Goal: Information Seeking & Learning: Learn about a topic

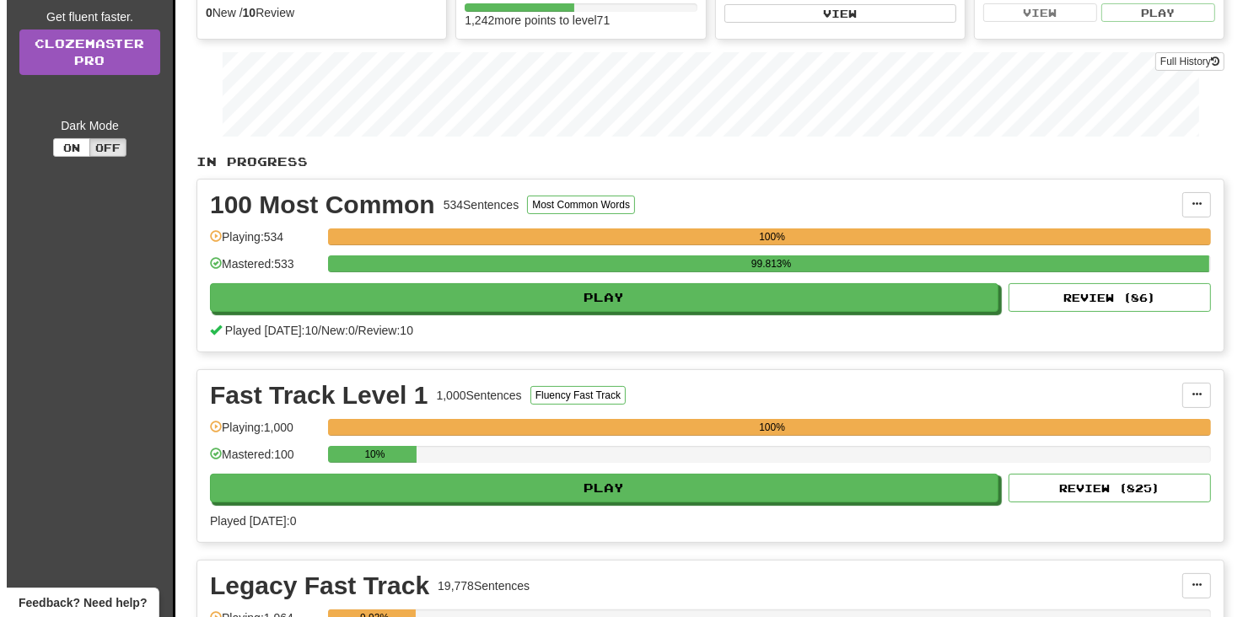
scroll to position [253, 0]
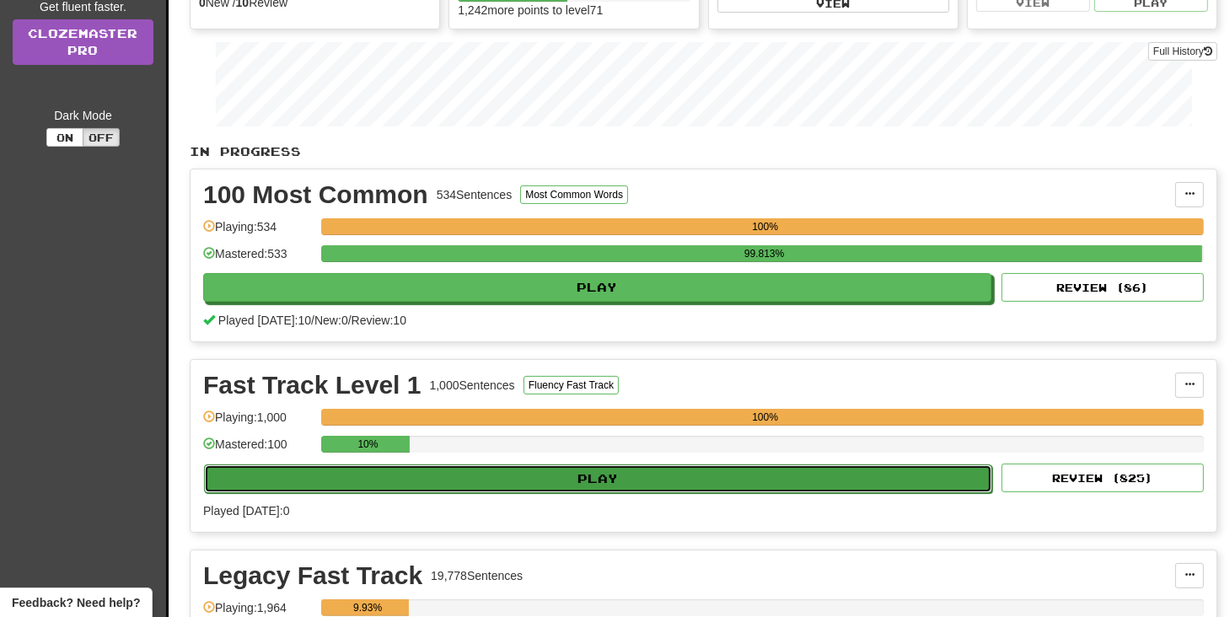
click at [557, 485] on button "Play" at bounding box center [598, 479] width 789 height 29
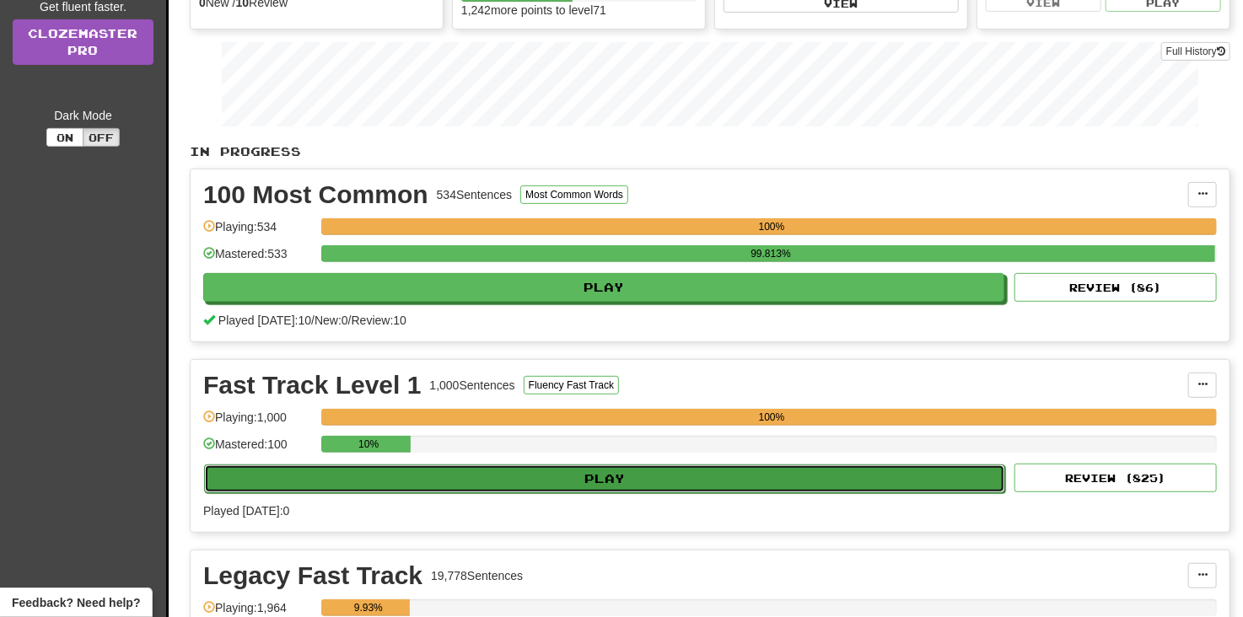
select select "**"
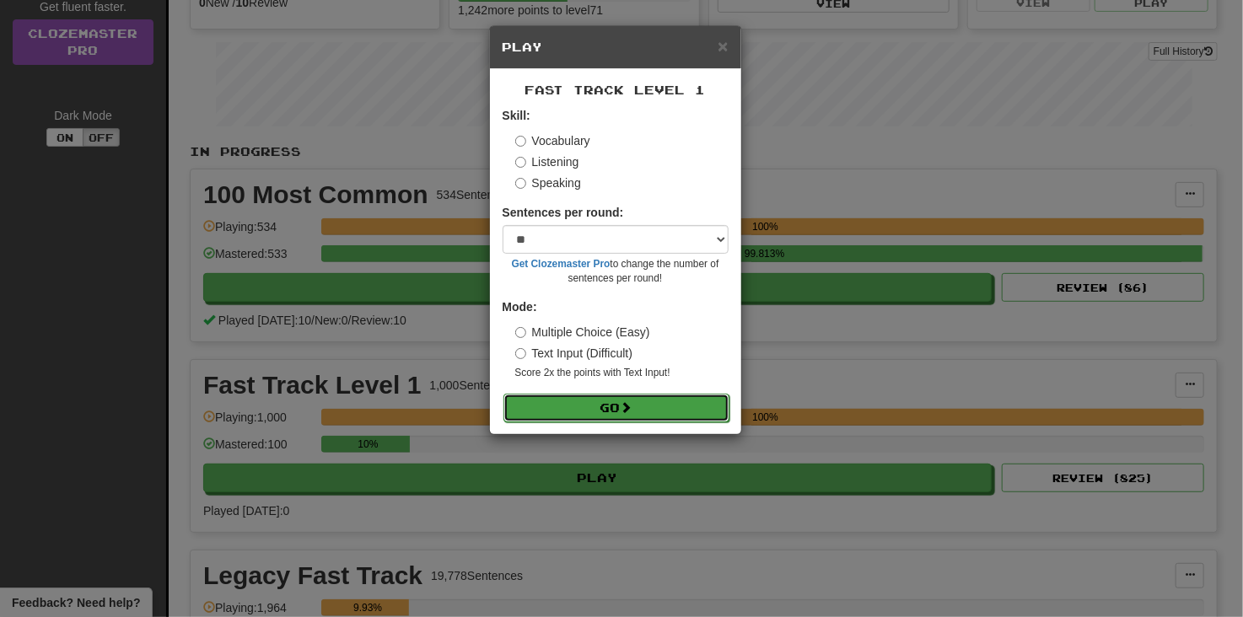
click at [633, 400] on button "Go" at bounding box center [616, 408] width 226 height 29
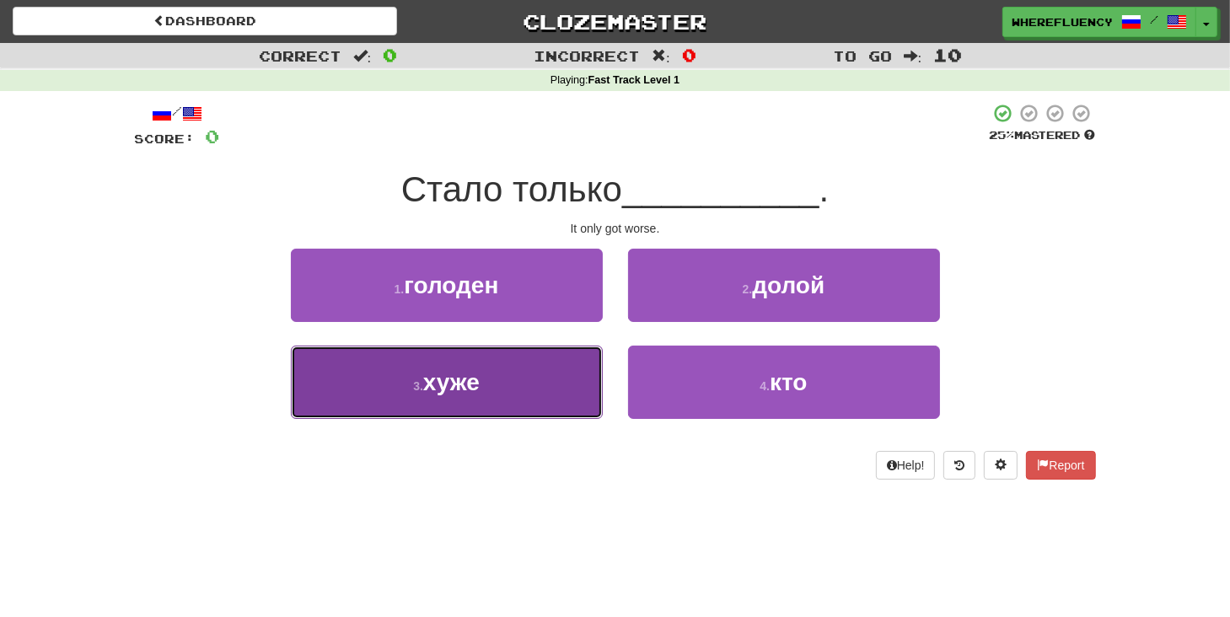
click at [482, 370] on button "3 . хуже" at bounding box center [447, 382] width 312 height 73
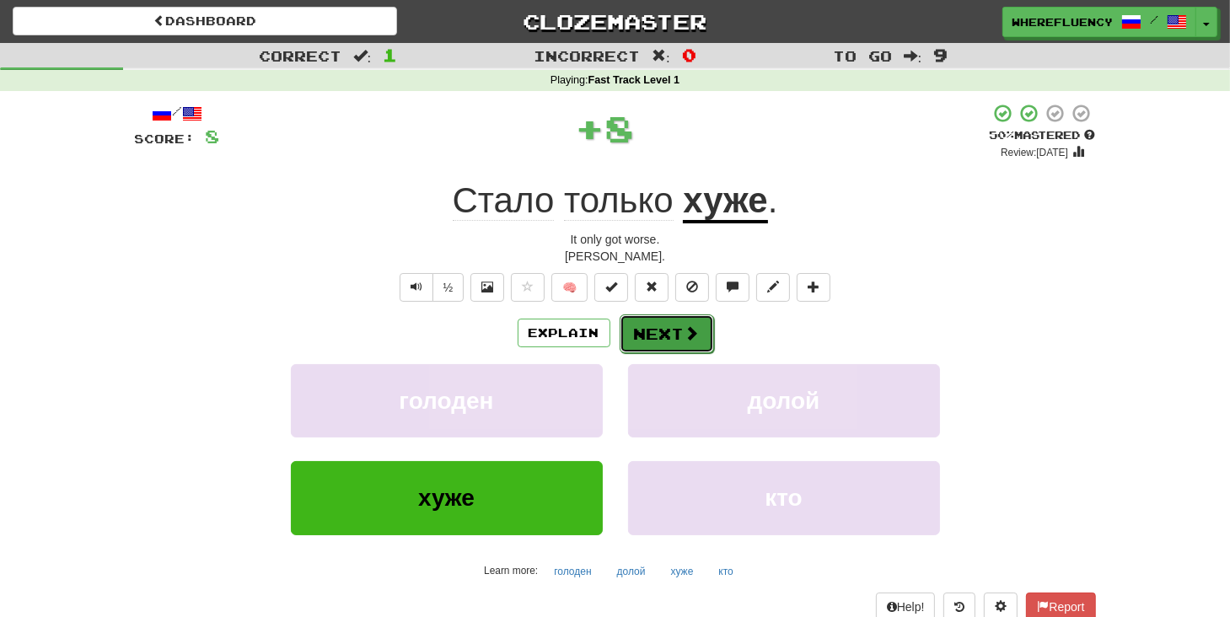
click at [632, 333] on button "Next" at bounding box center [667, 334] width 94 height 39
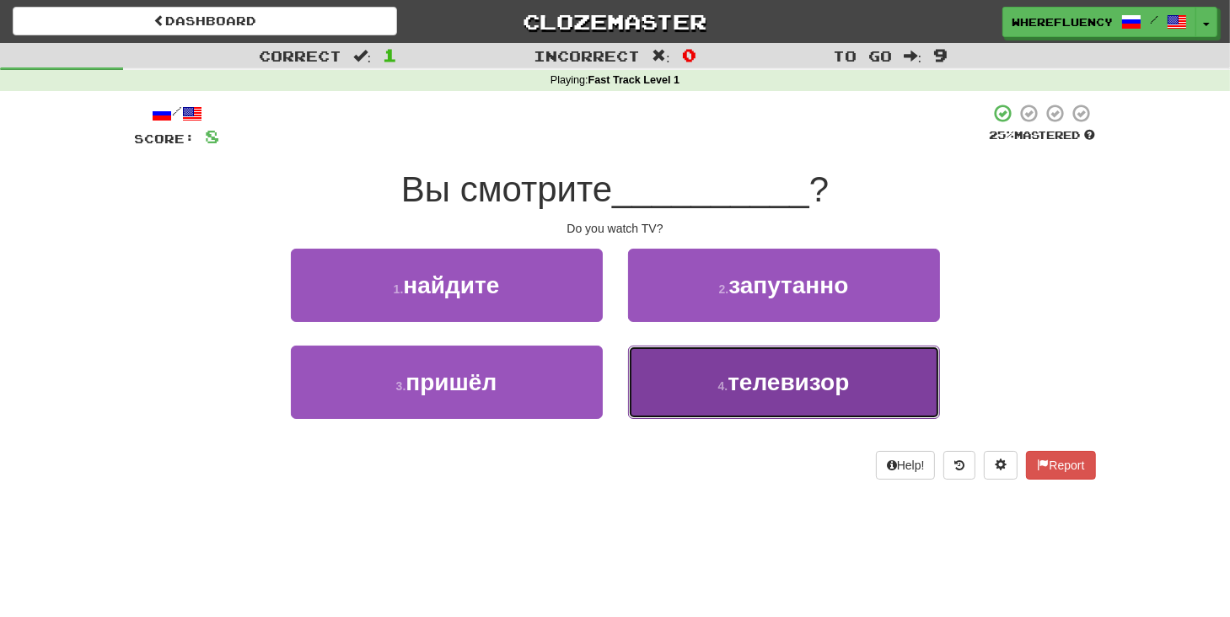
click at [725, 380] on small "4 ." at bounding box center [724, 386] width 10 height 13
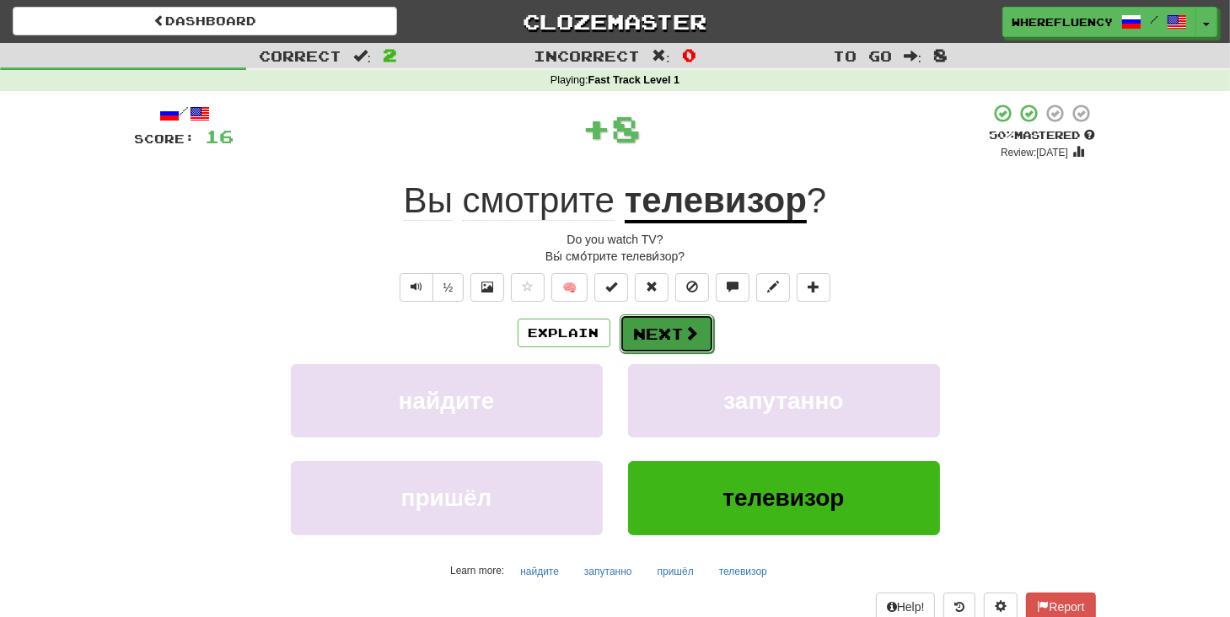
click at [668, 330] on button "Next" at bounding box center [667, 334] width 94 height 39
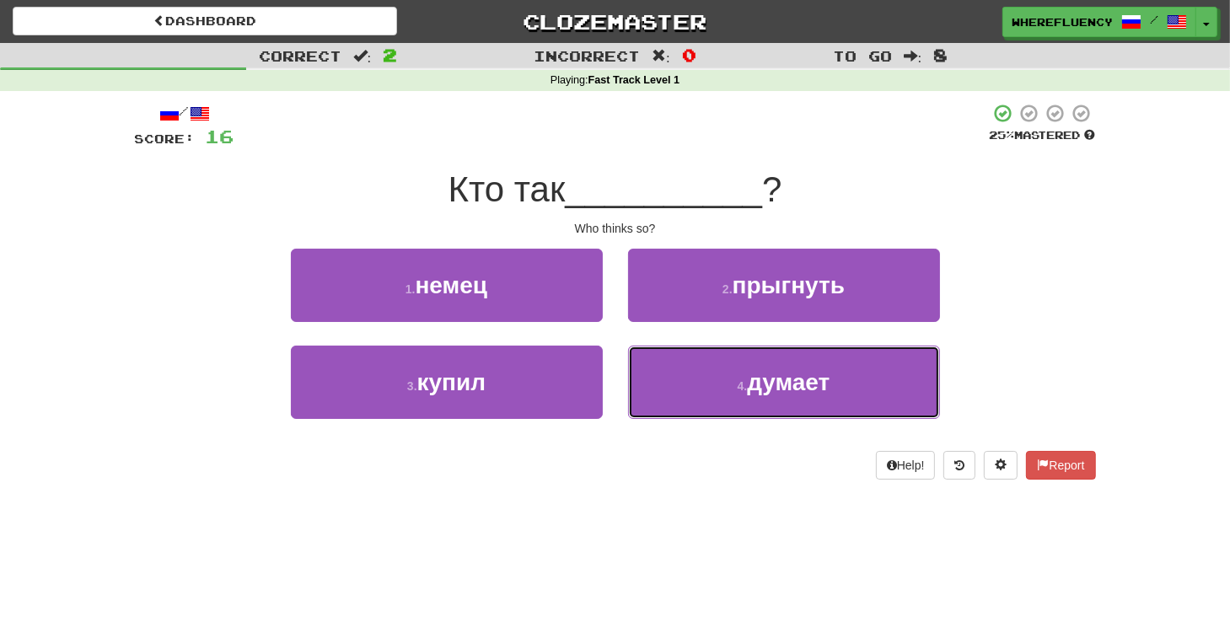
drag, startPoint x: 672, startPoint y: 370, endPoint x: 641, endPoint y: 353, distance: 35.9
click at [673, 370] on button "4 . думает" at bounding box center [784, 382] width 312 height 73
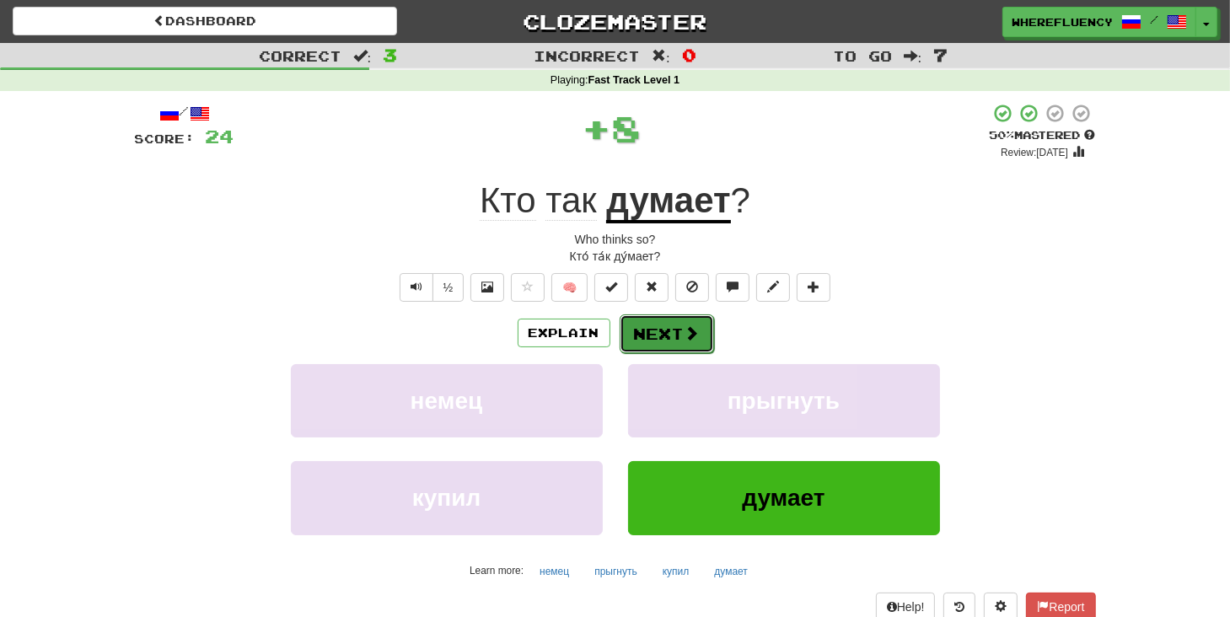
drag, startPoint x: 641, startPoint y: 353, endPoint x: 617, endPoint y: 317, distance: 42.6
click at [620, 317] on button "Next" at bounding box center [667, 334] width 94 height 39
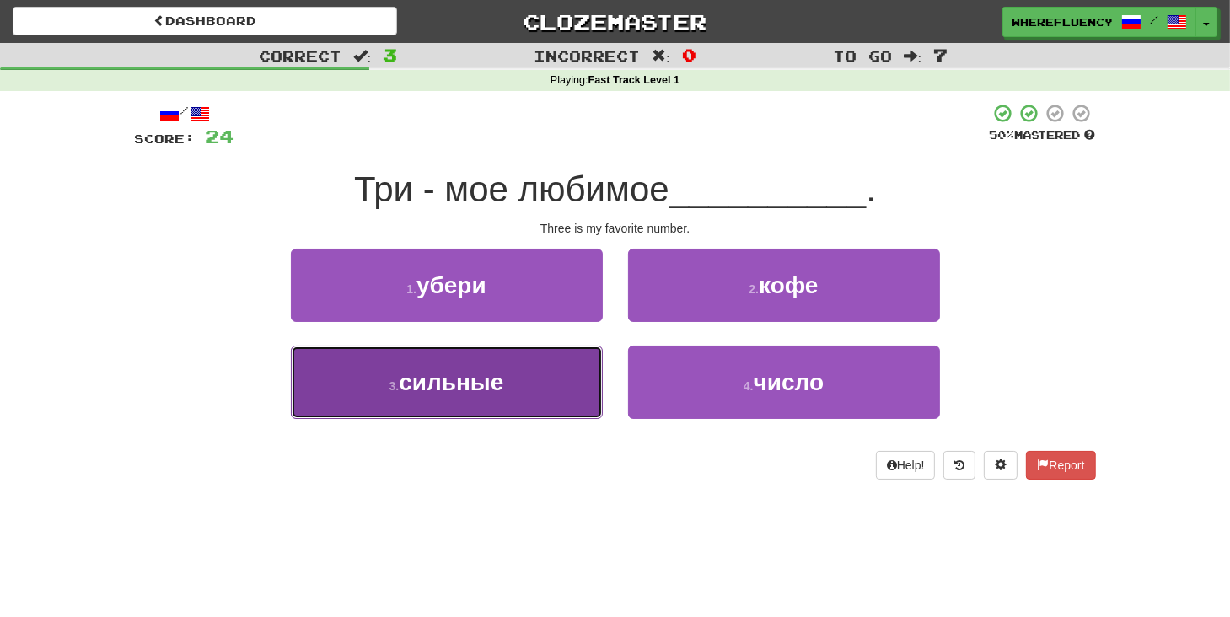
click at [526, 388] on button "3 . сильные" at bounding box center [447, 382] width 312 height 73
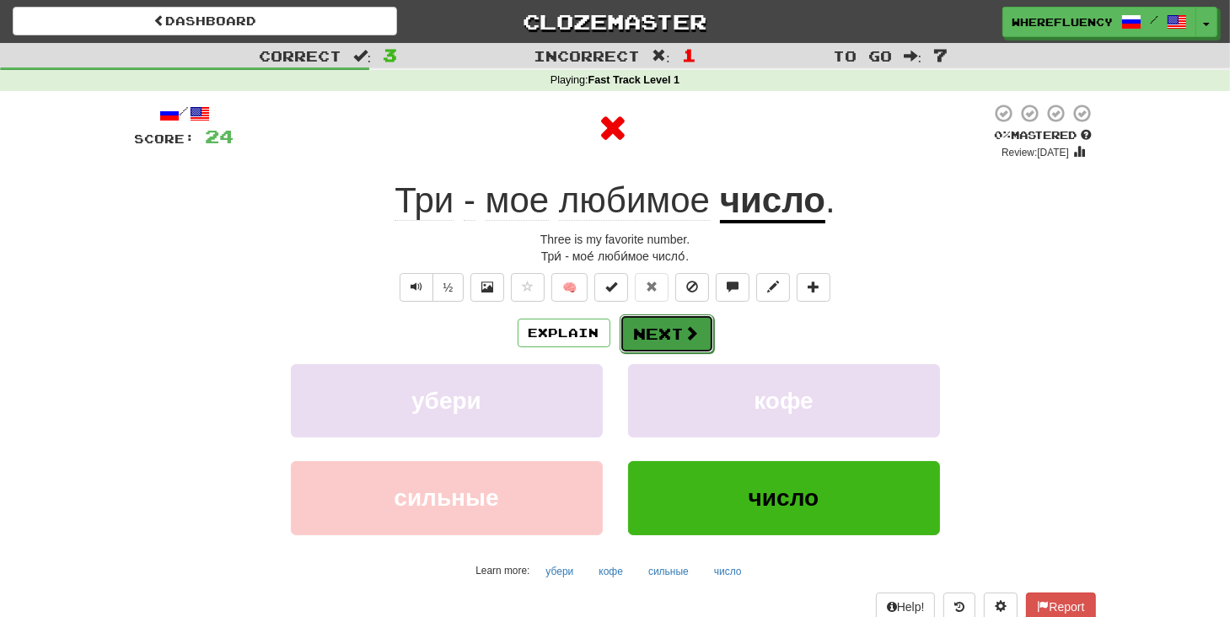
click at [645, 340] on button "Next" at bounding box center [667, 334] width 94 height 39
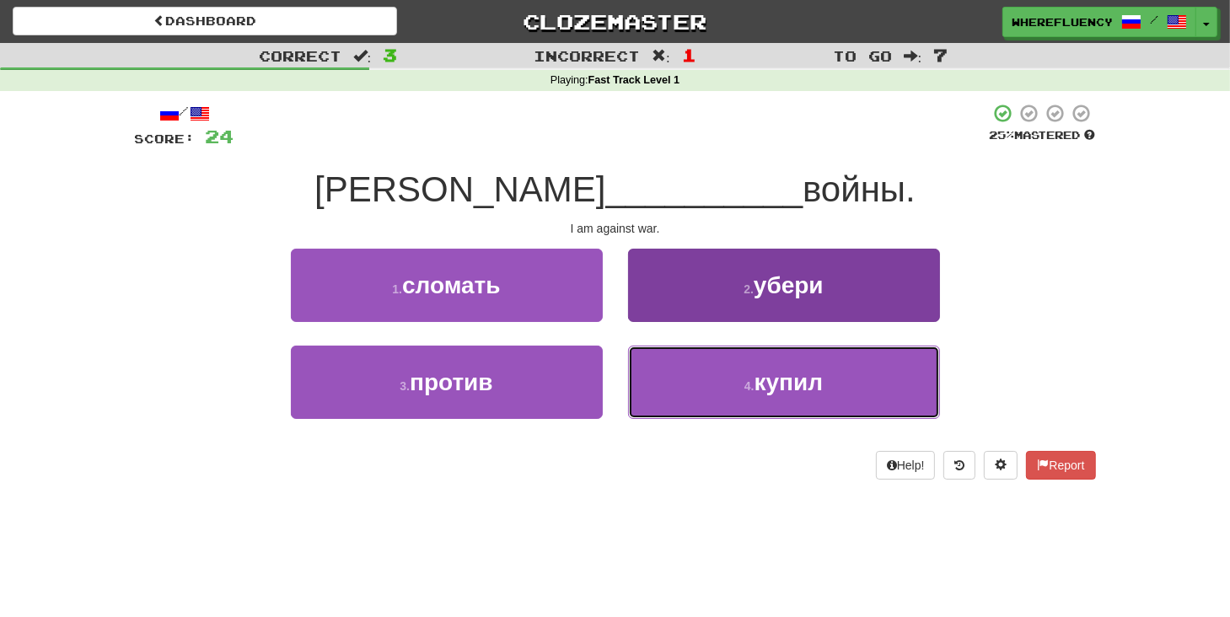
drag, startPoint x: 712, startPoint y: 407, endPoint x: 695, endPoint y: 410, distance: 17.1
click at [709, 408] on button "4 . купил" at bounding box center [784, 382] width 312 height 73
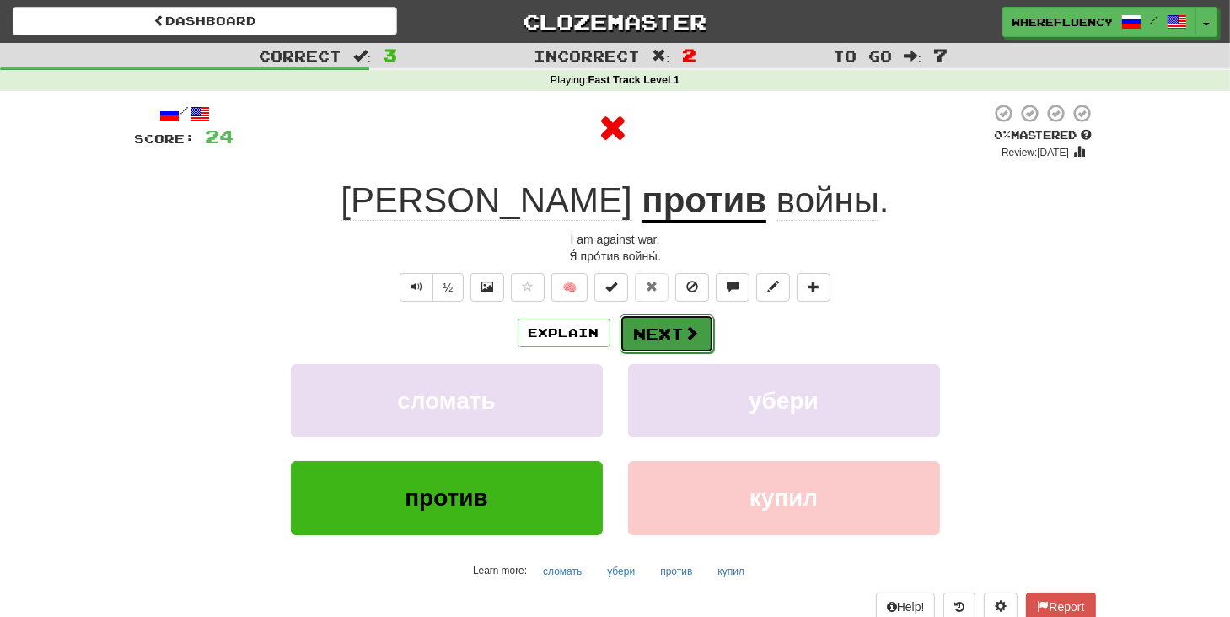
click at [655, 326] on button "Next" at bounding box center [667, 334] width 94 height 39
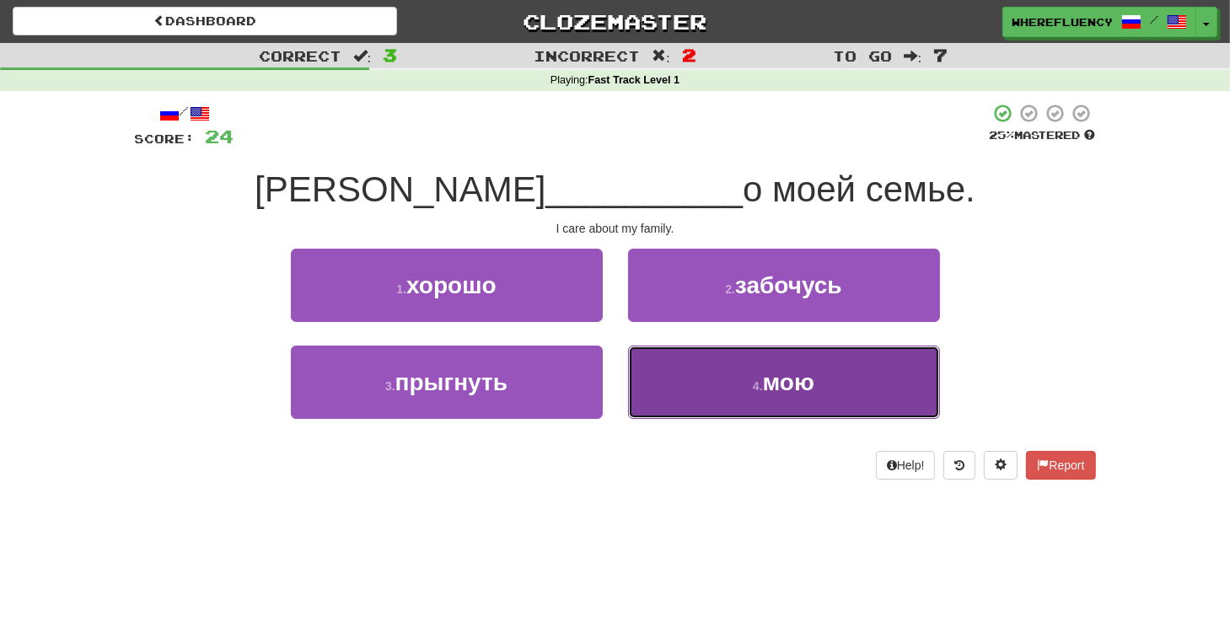
click at [649, 368] on button "4 . мою" at bounding box center [784, 382] width 312 height 73
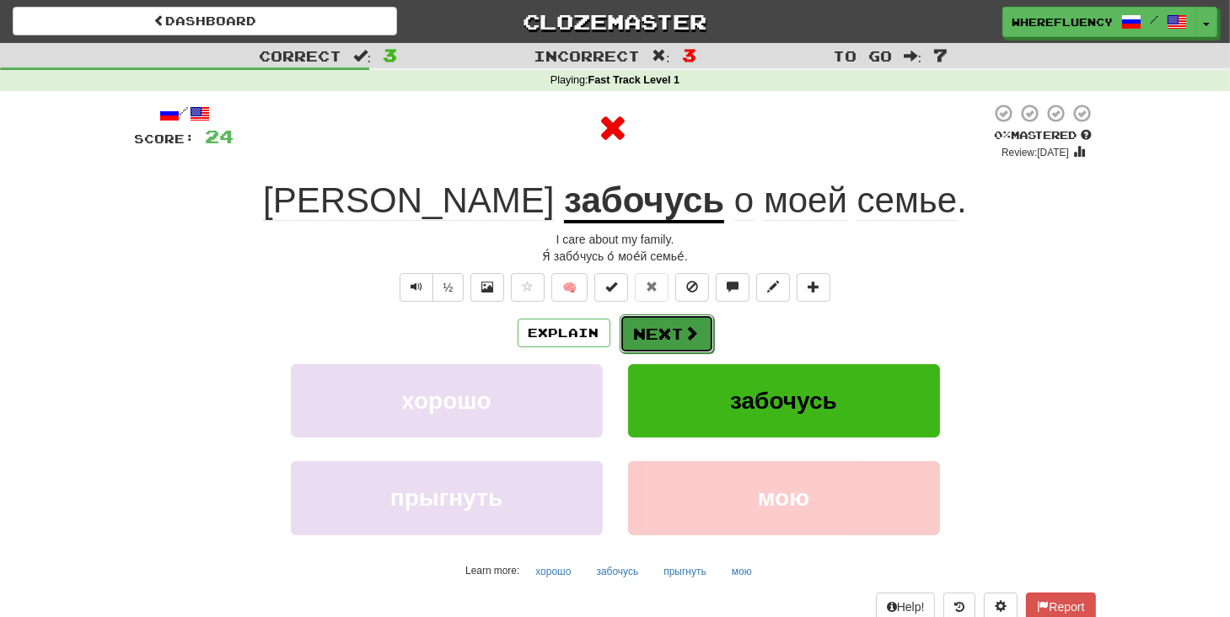
click at [635, 347] on button "Next" at bounding box center [667, 334] width 94 height 39
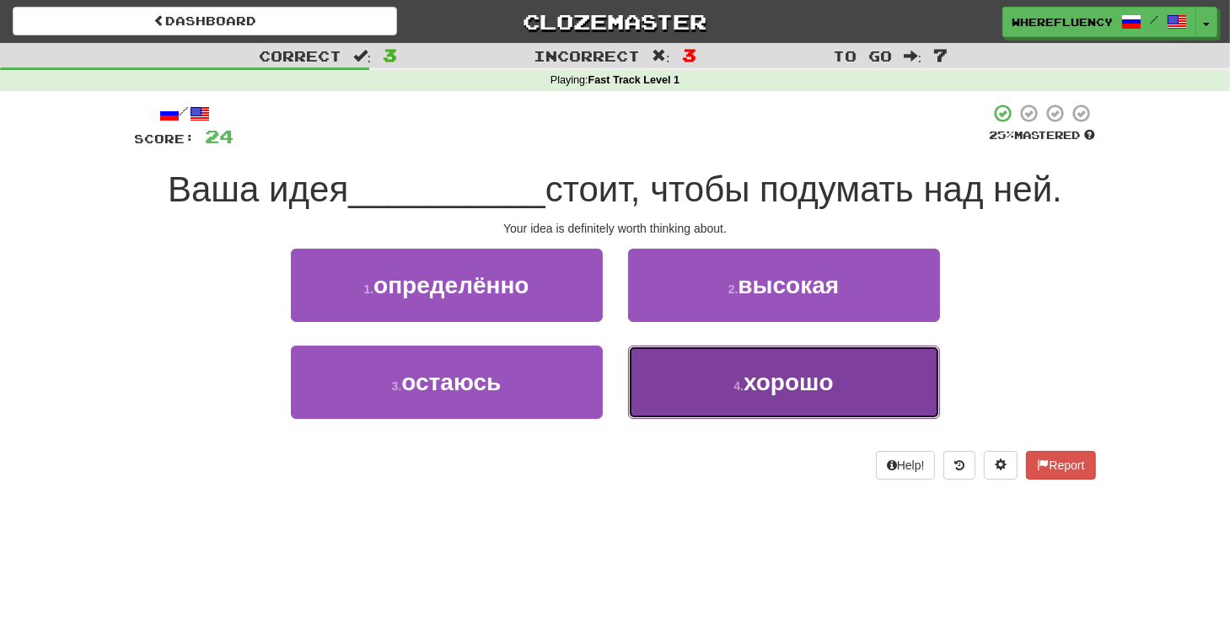
click at [744, 401] on button "4 . хорошо" at bounding box center [784, 382] width 312 height 73
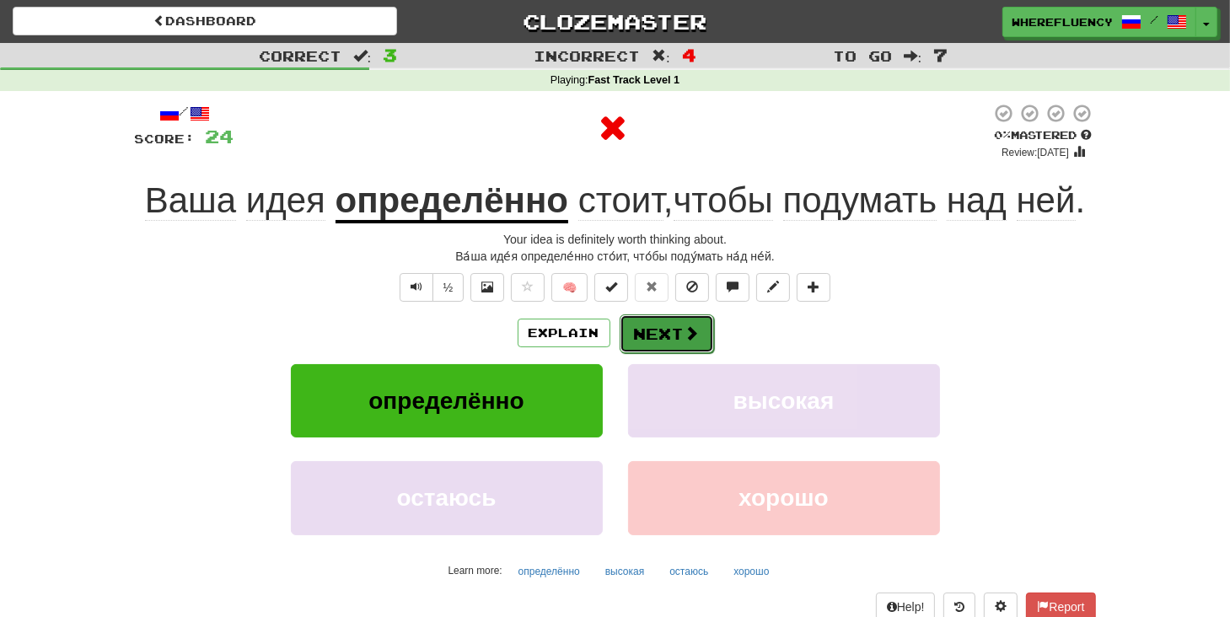
click at [651, 327] on button "Next" at bounding box center [667, 334] width 94 height 39
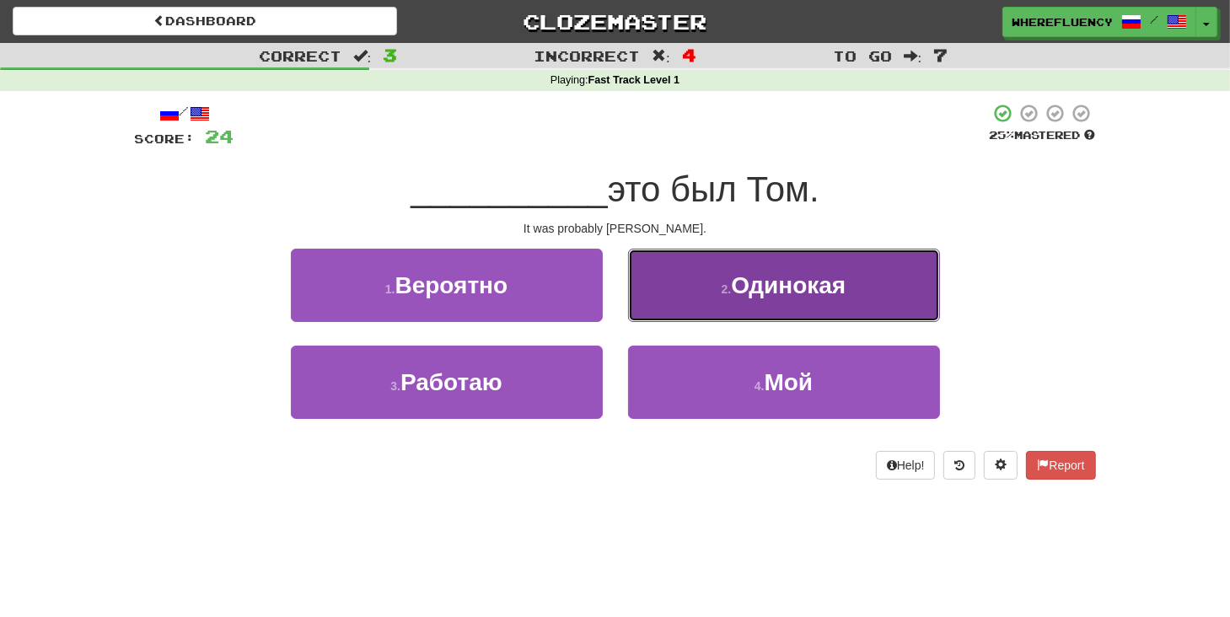
click at [760, 290] on span "Одинокая" at bounding box center [788, 285] width 115 height 26
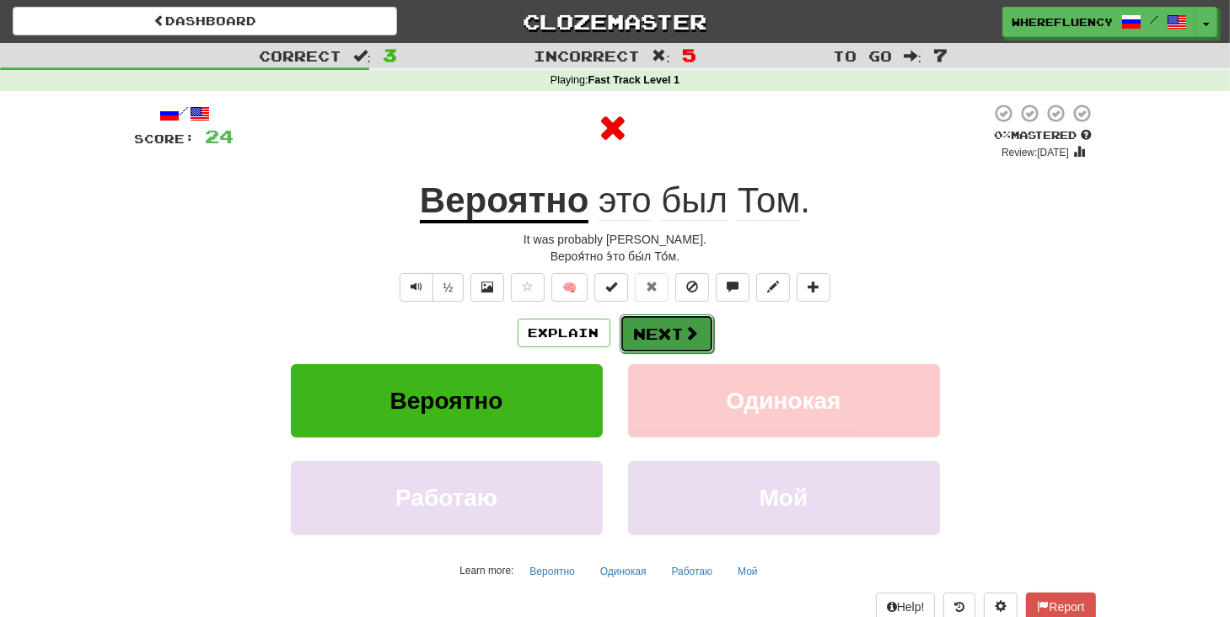
click at [681, 323] on button "Next" at bounding box center [667, 334] width 94 height 39
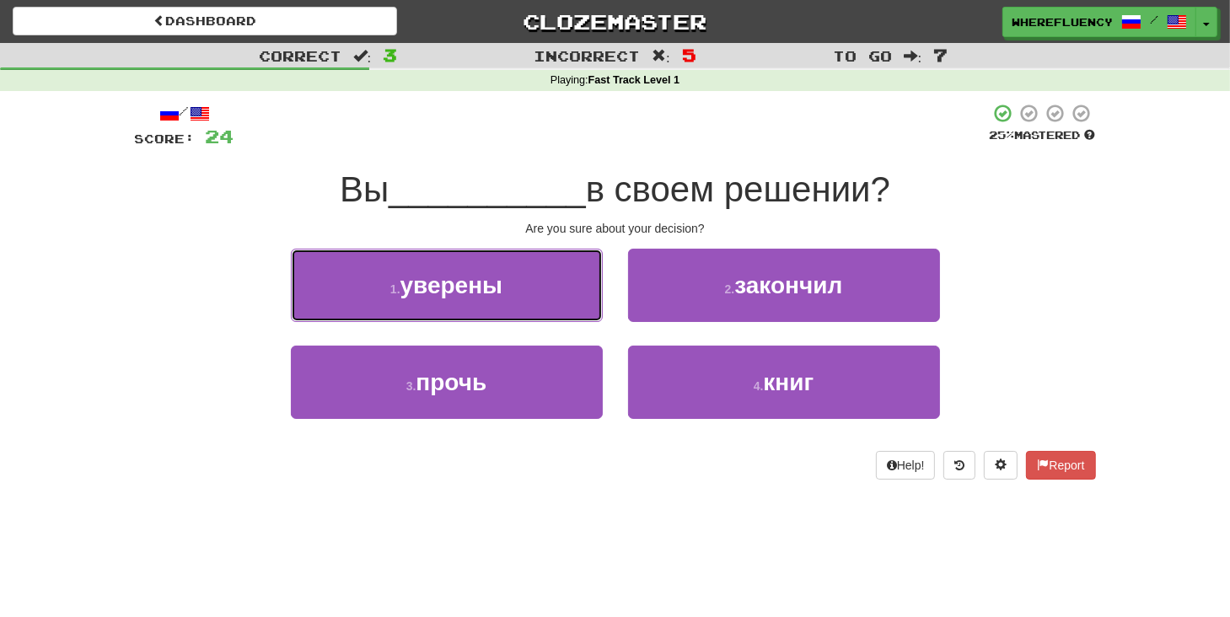
drag, startPoint x: 444, startPoint y: 316, endPoint x: 462, endPoint y: 311, distance: 19.2
click at [448, 315] on button "1 . уверены" at bounding box center [447, 285] width 312 height 73
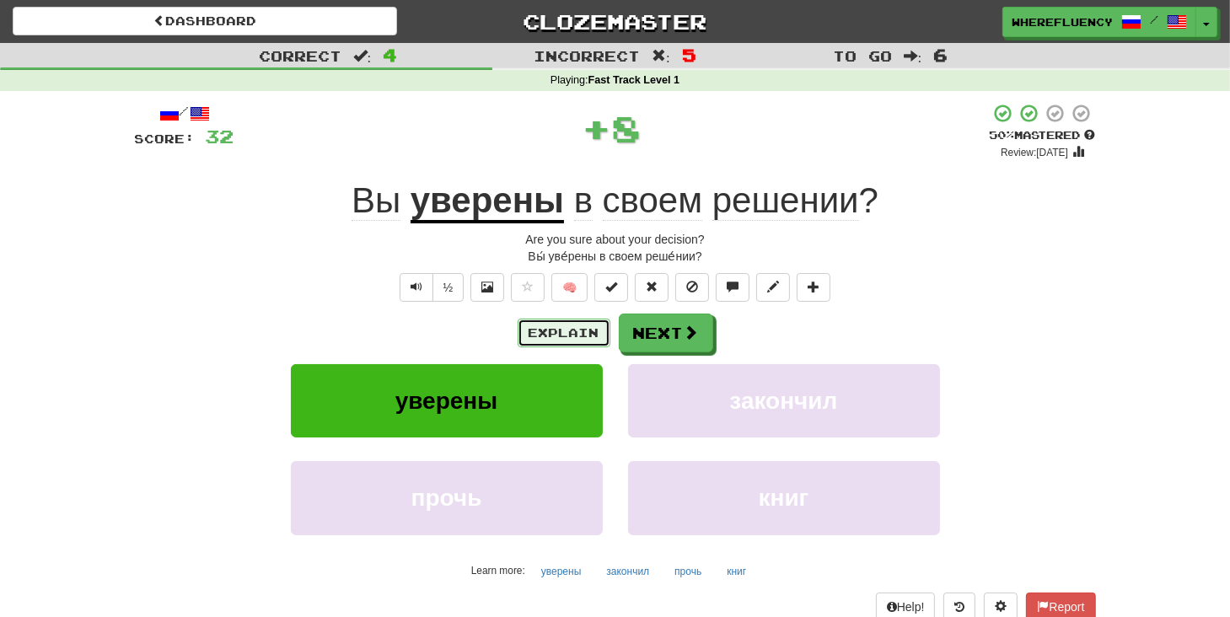
click at [606, 326] on button "Explain" at bounding box center [564, 333] width 93 height 29
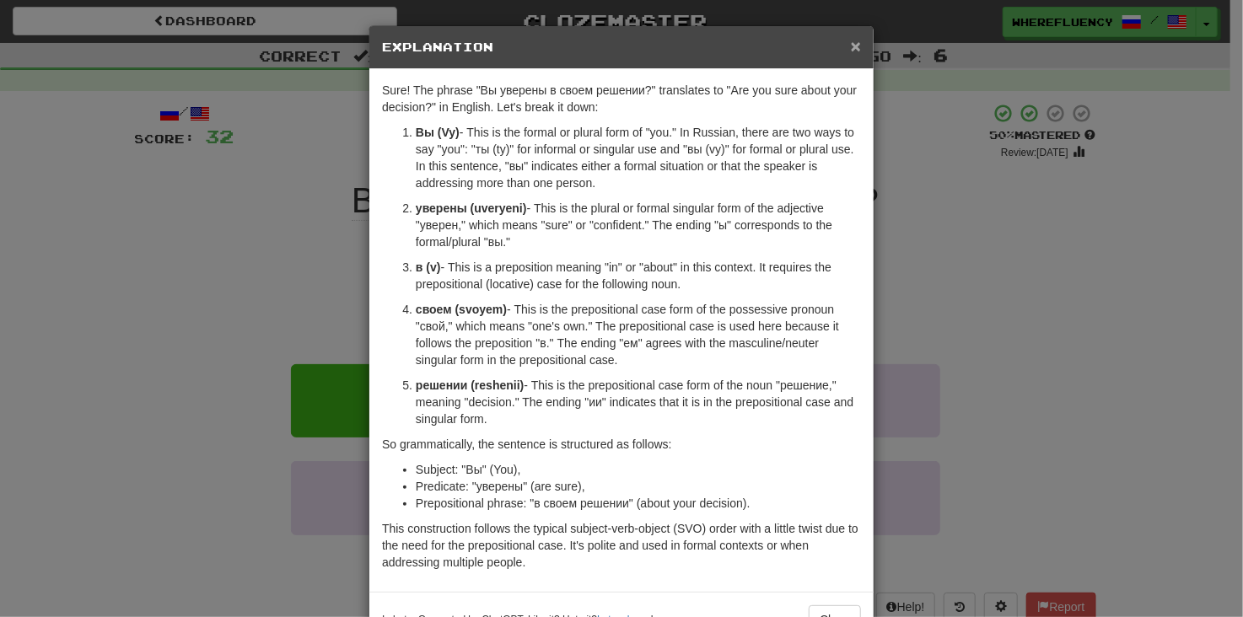
click at [851, 48] on span "×" at bounding box center [856, 45] width 10 height 19
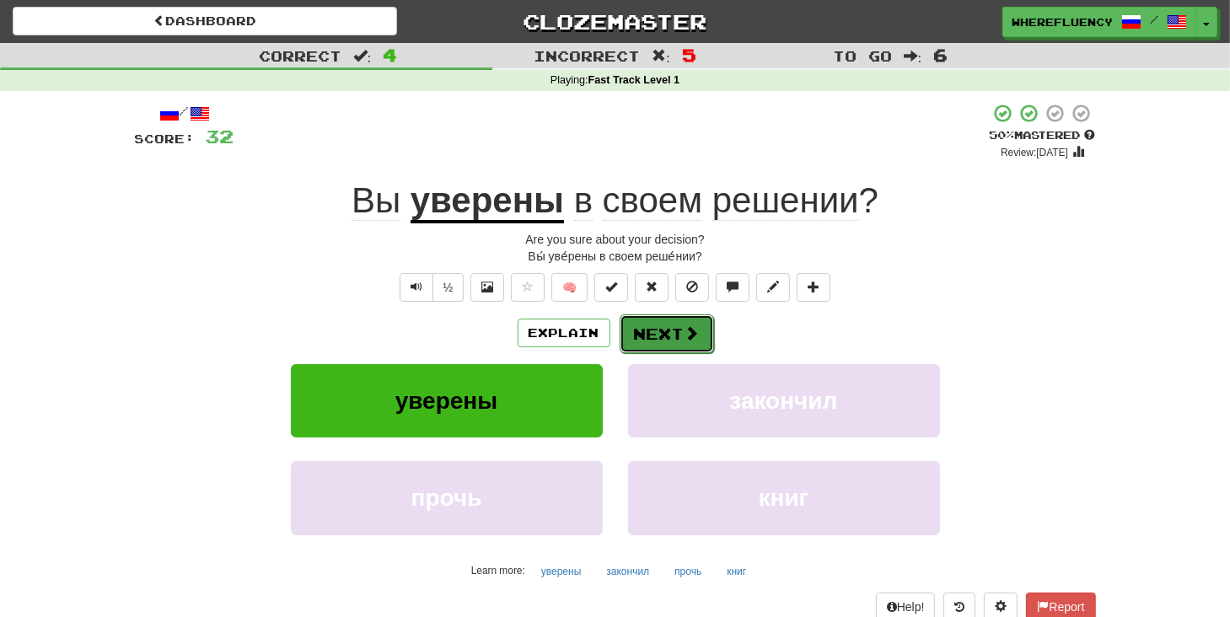
click at [638, 340] on button "Next" at bounding box center [667, 334] width 94 height 39
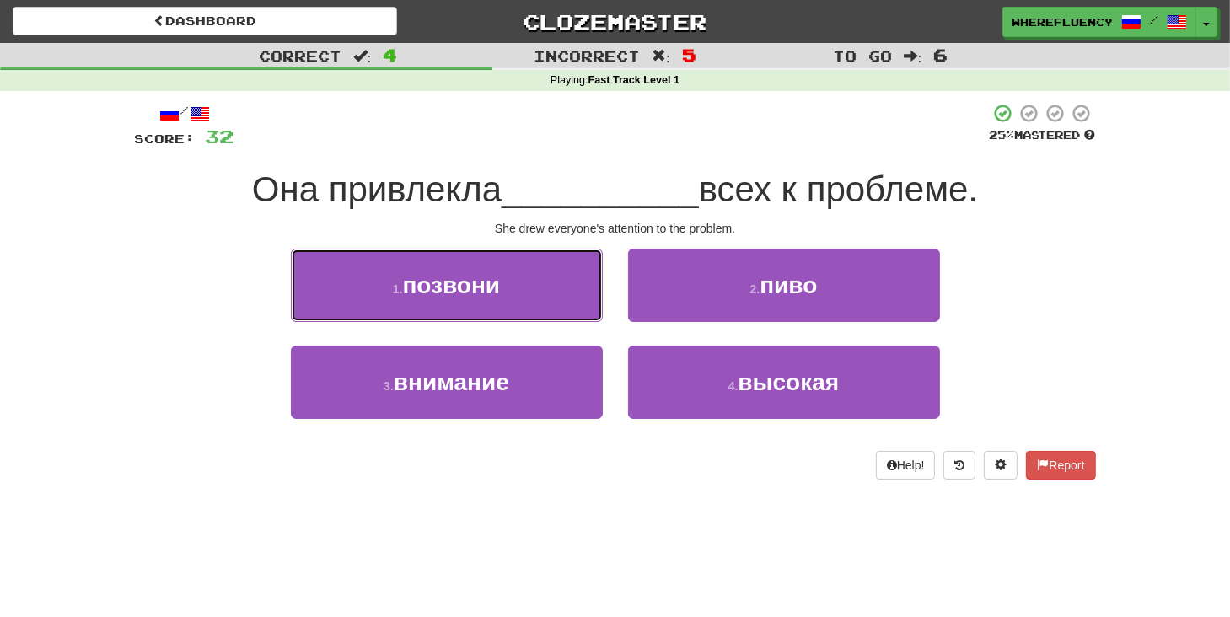
click at [513, 310] on button "1 . позвони" at bounding box center [447, 285] width 312 height 73
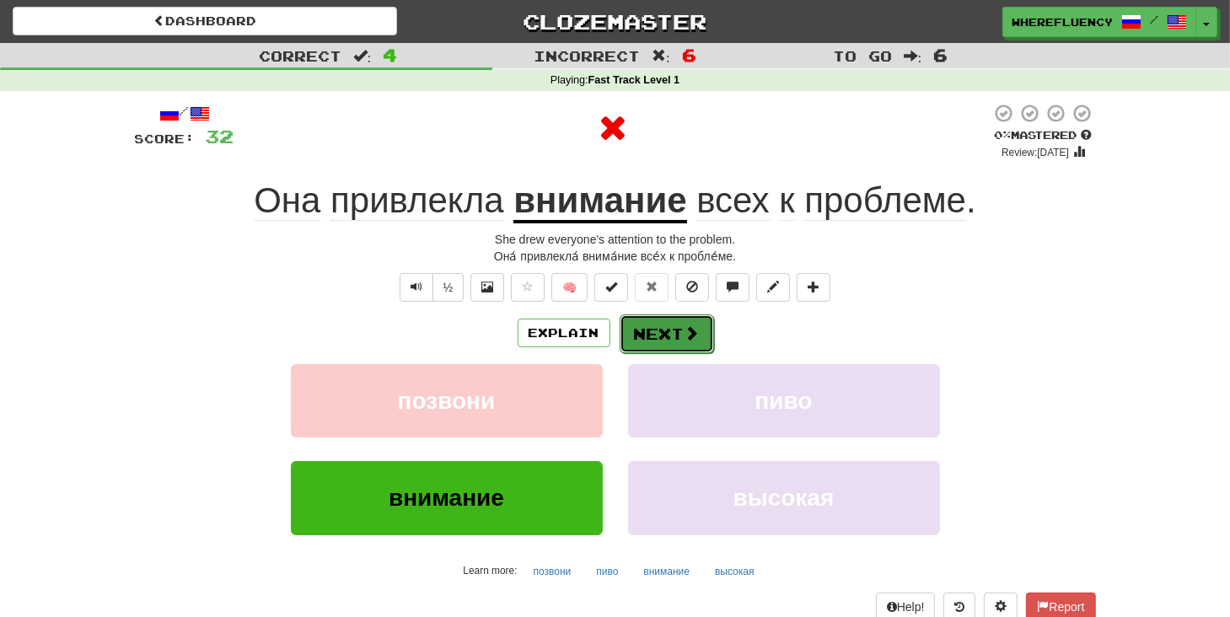
click at [638, 339] on button "Next" at bounding box center [667, 334] width 94 height 39
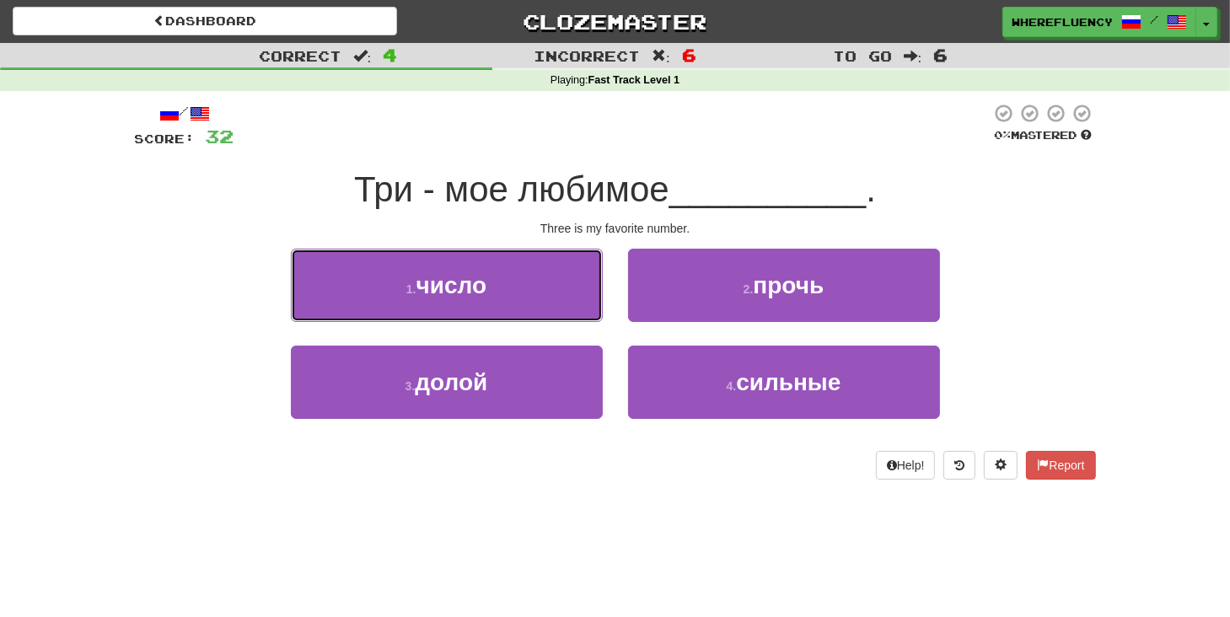
drag, startPoint x: 503, startPoint y: 306, endPoint x: 529, endPoint y: 312, distance: 26.0
click at [511, 306] on button "1 . число" at bounding box center [447, 285] width 312 height 73
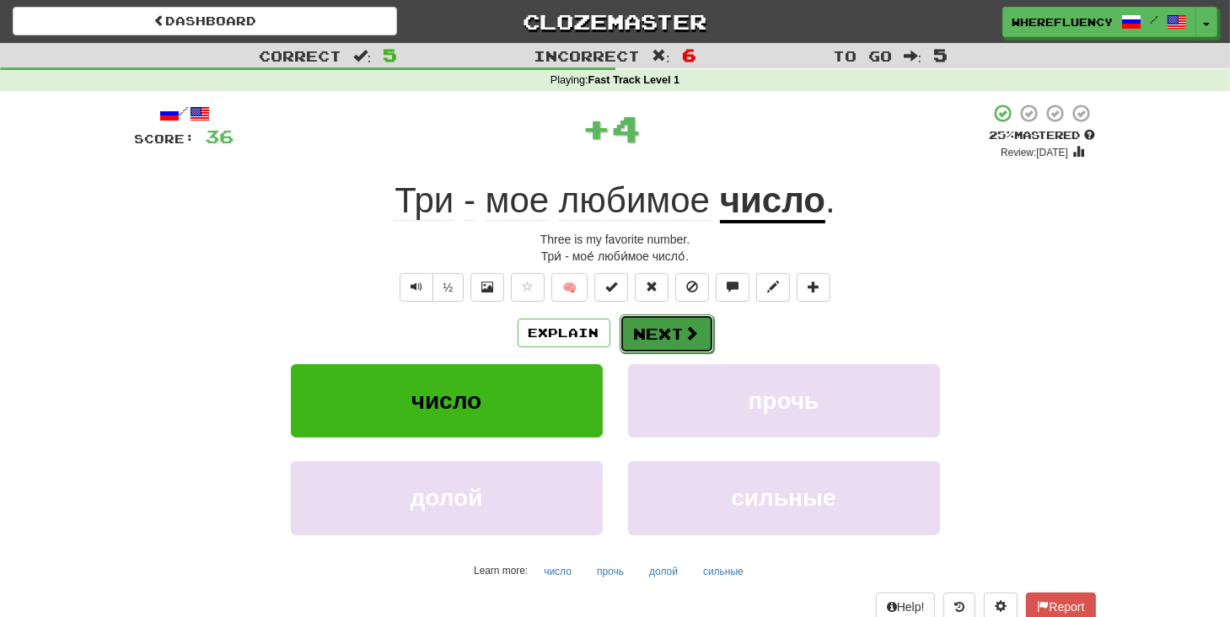
click at [651, 322] on button "Next" at bounding box center [667, 334] width 94 height 39
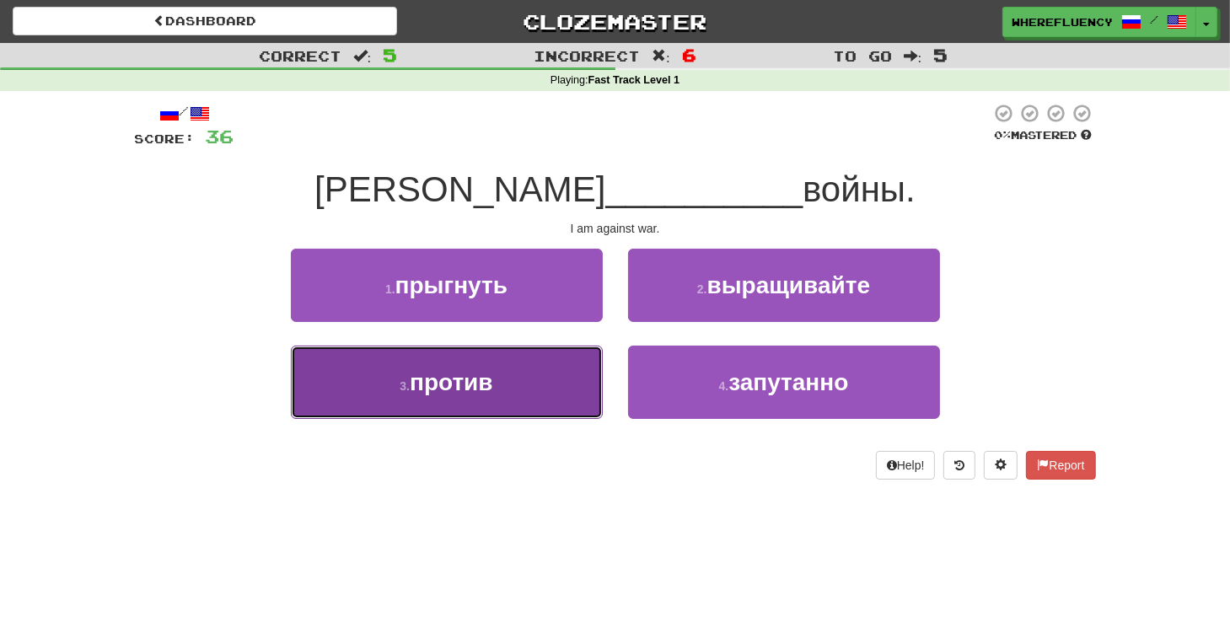
click at [516, 381] on button "3 . против" at bounding box center [447, 382] width 312 height 73
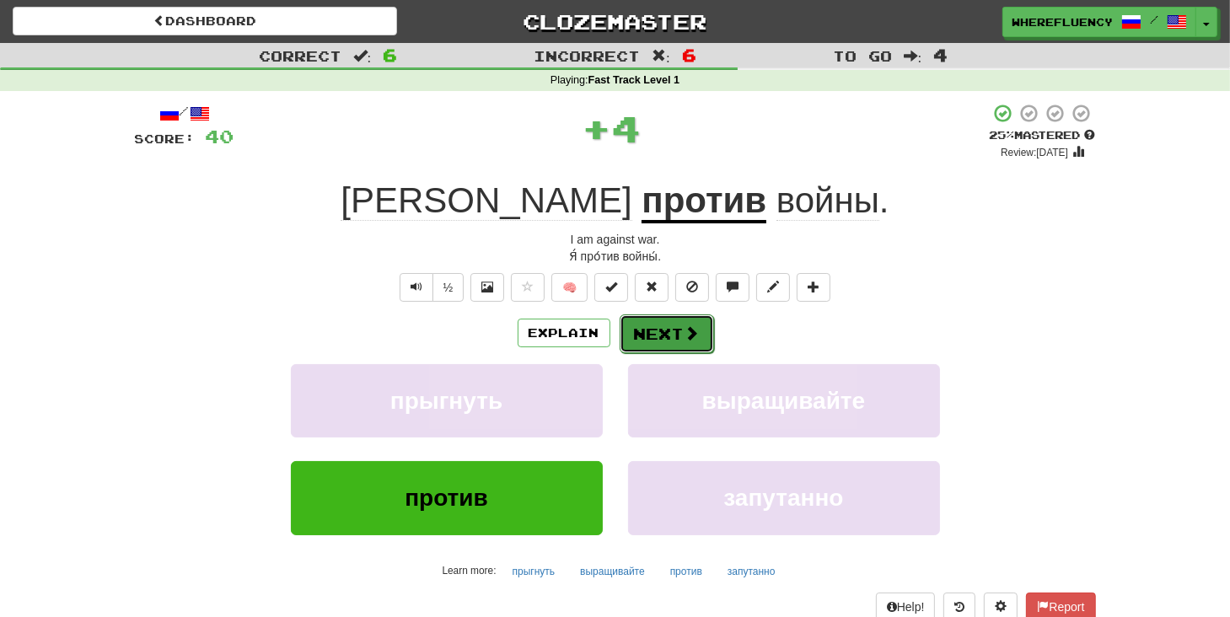
click at [665, 333] on button "Next" at bounding box center [667, 334] width 94 height 39
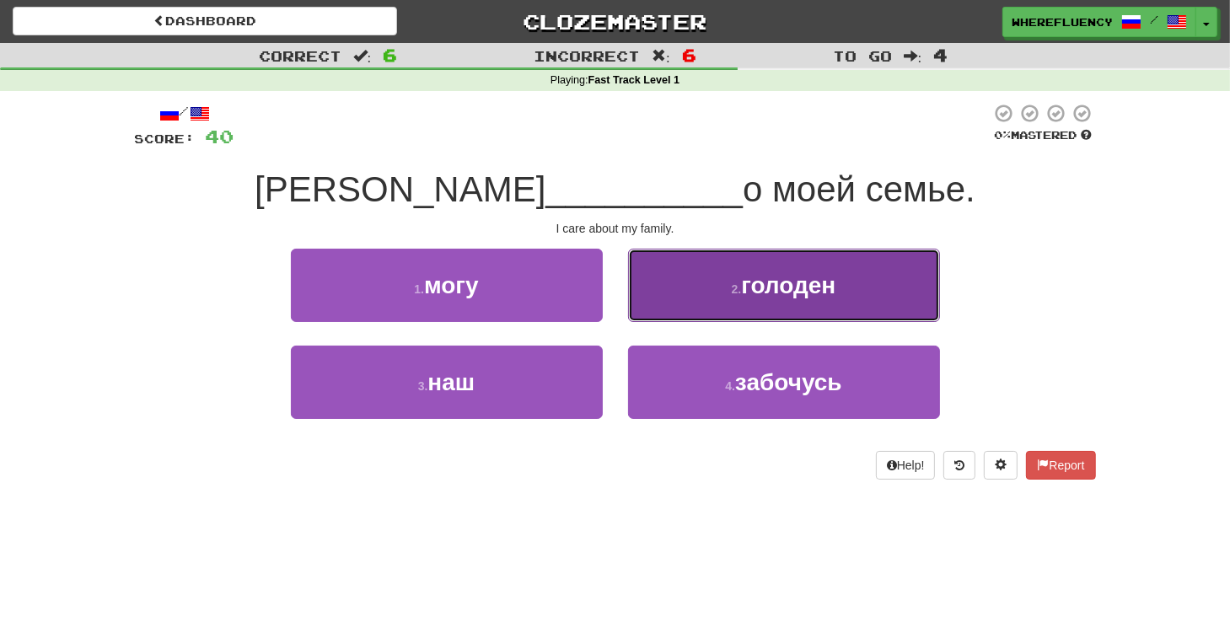
click at [767, 288] on span "голоден" at bounding box center [788, 285] width 94 height 26
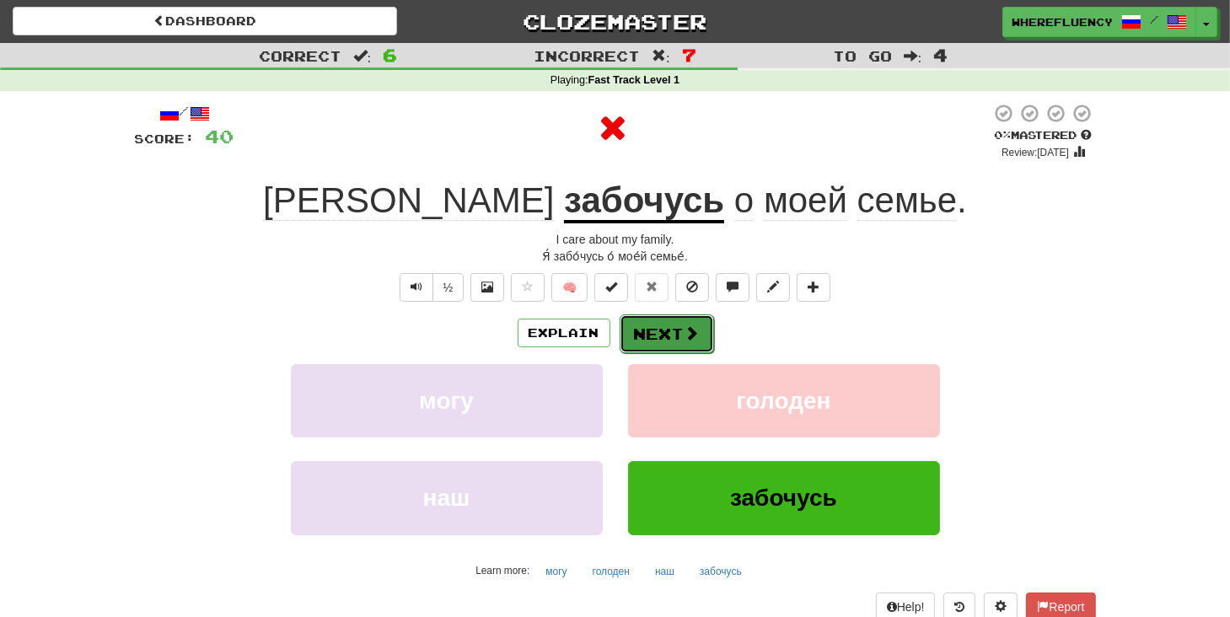
click at [677, 331] on button "Next" at bounding box center [667, 334] width 94 height 39
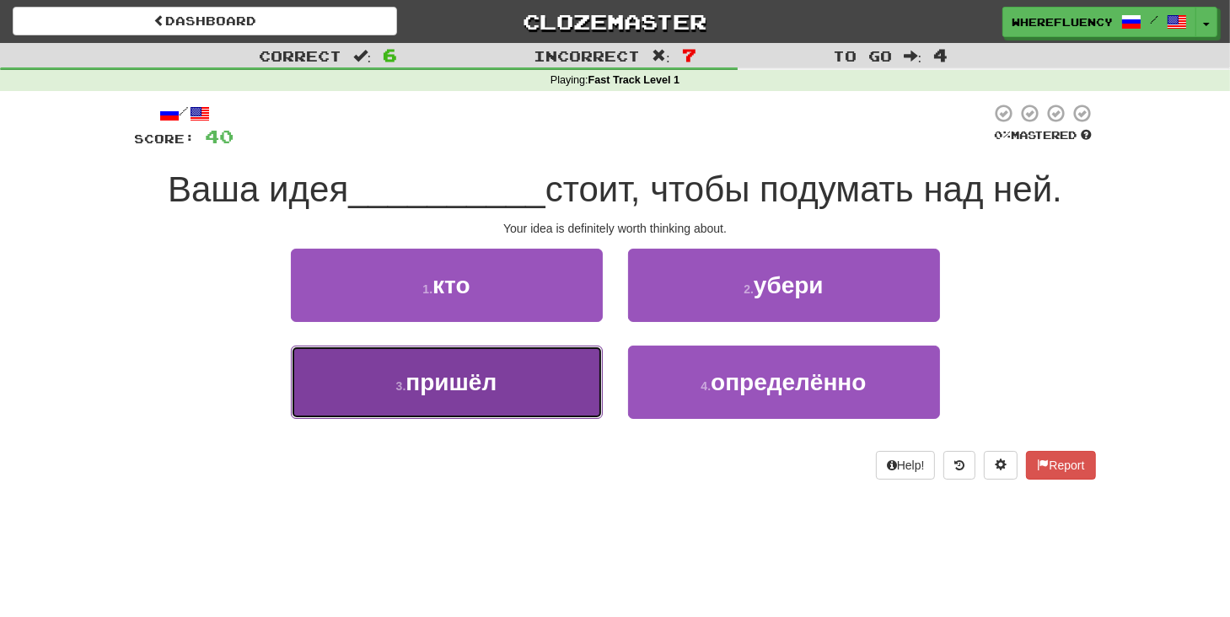
click at [594, 367] on button "3 . пришёл" at bounding box center [447, 382] width 312 height 73
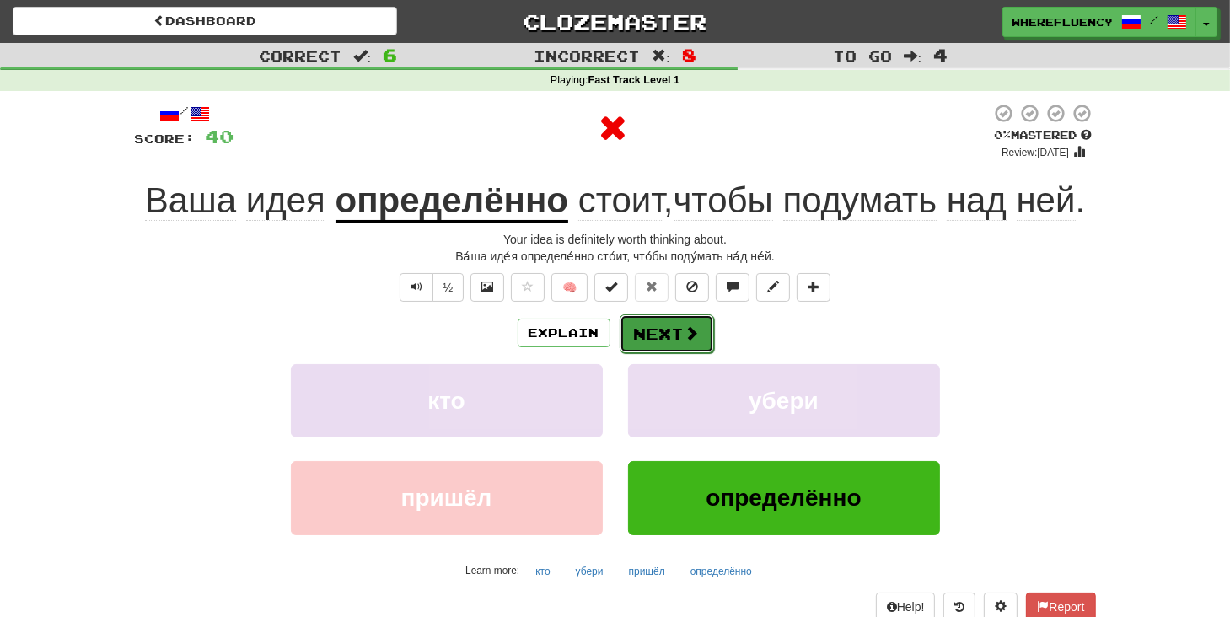
click at [654, 343] on button "Next" at bounding box center [667, 334] width 94 height 39
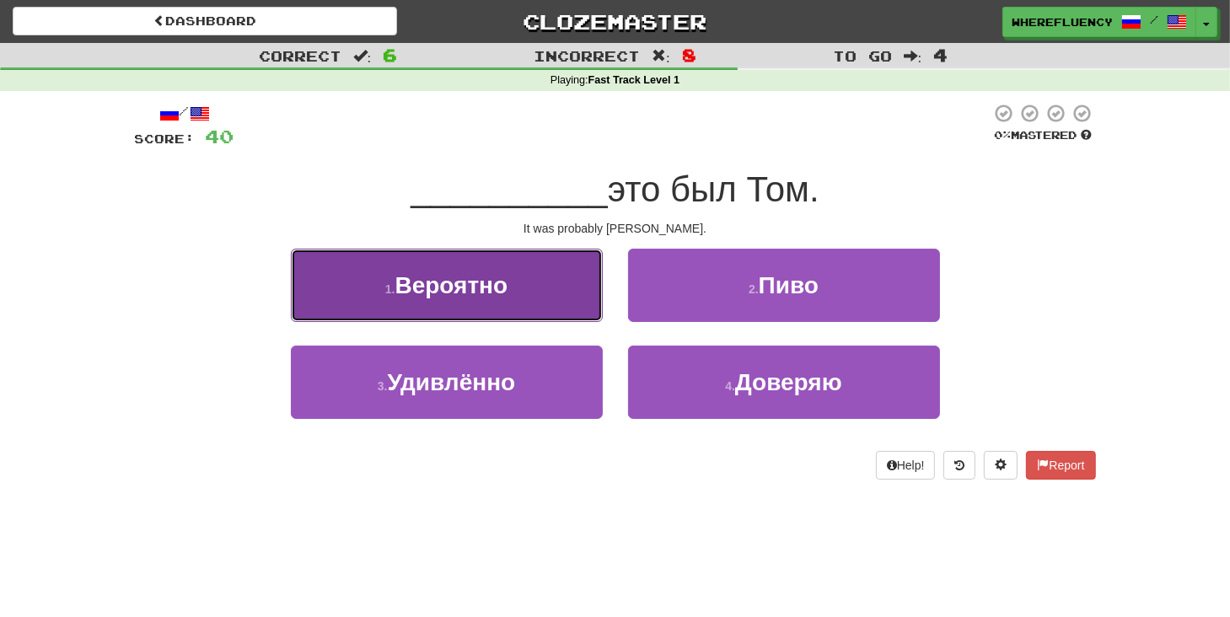
click at [543, 295] on button "1 . Вероятно" at bounding box center [447, 285] width 312 height 73
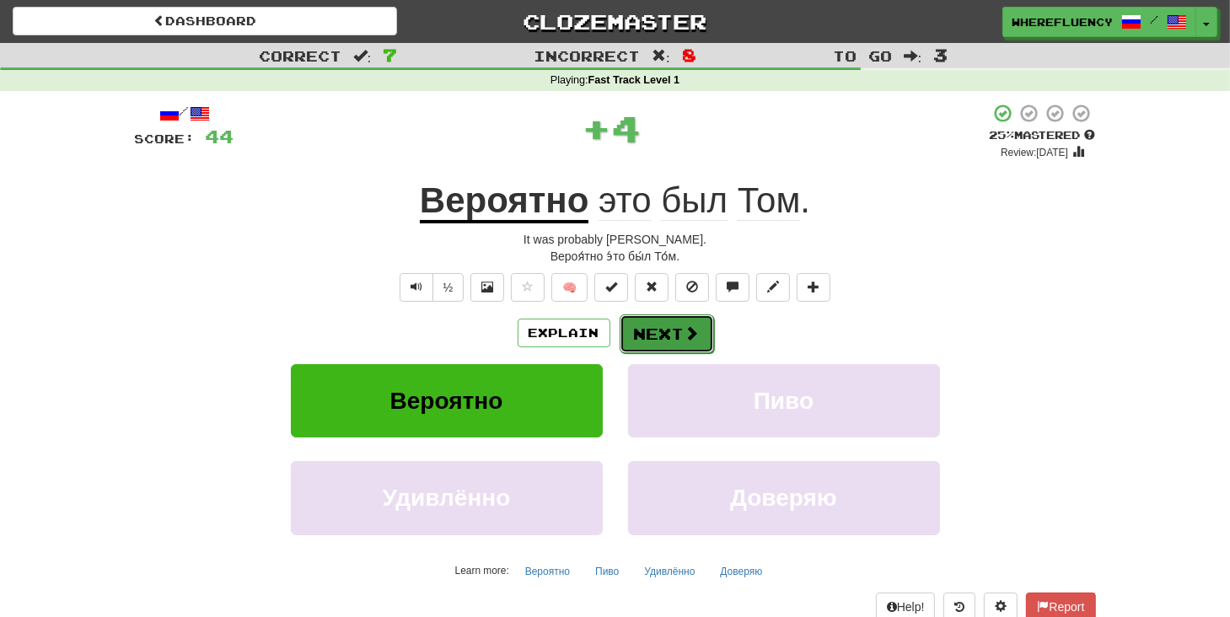
click at [659, 337] on button "Next" at bounding box center [667, 334] width 94 height 39
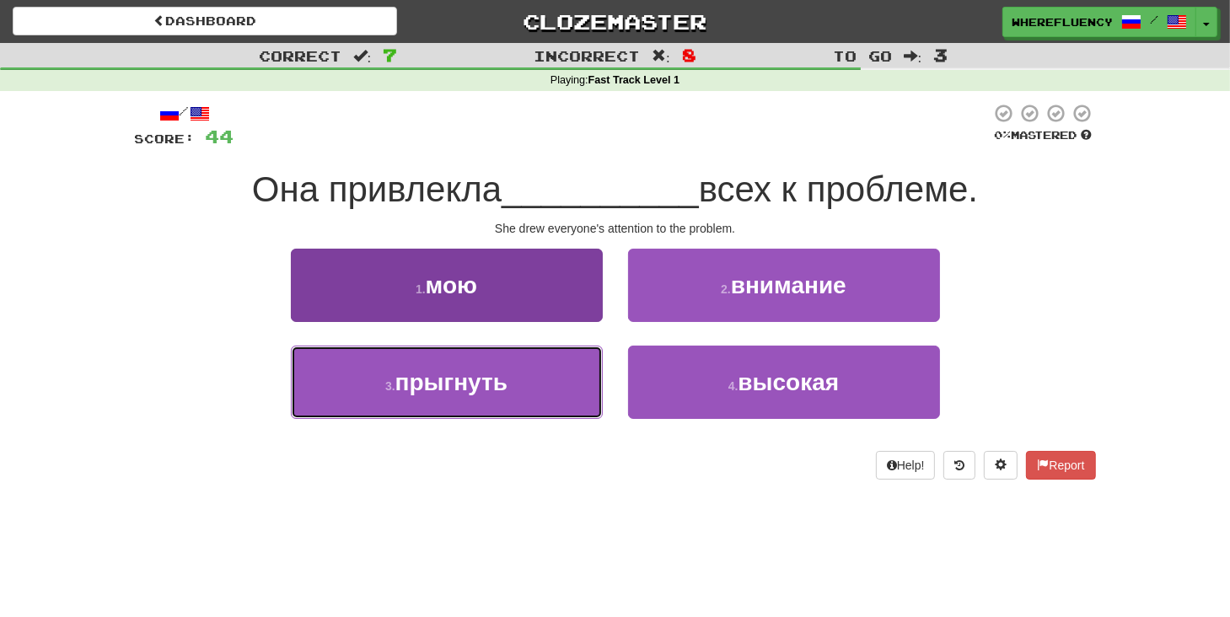
click at [559, 385] on button "3 . прыгнуть" at bounding box center [447, 382] width 312 height 73
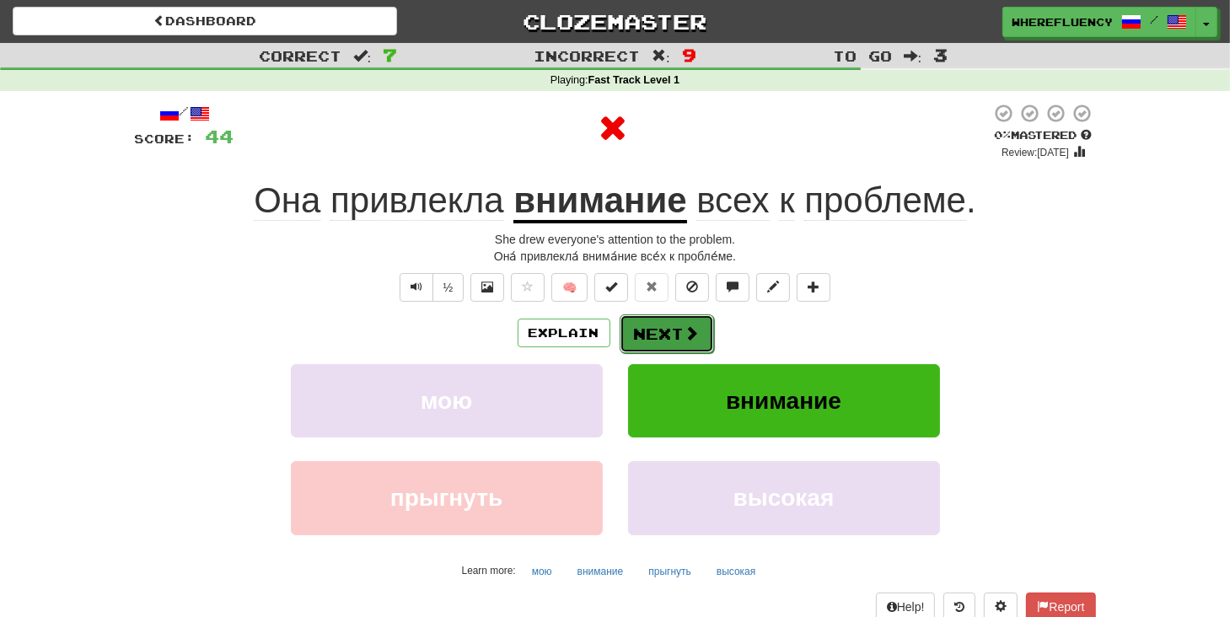
click at [647, 327] on button "Next" at bounding box center [667, 334] width 94 height 39
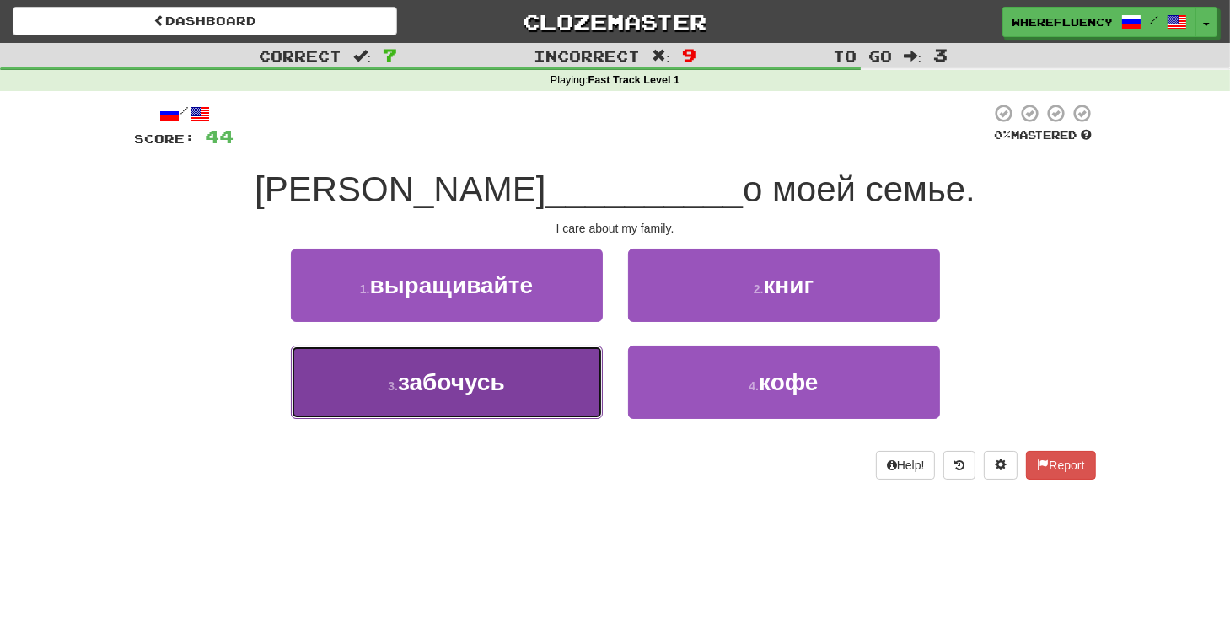
click at [545, 373] on button "3 . забочусь" at bounding box center [447, 382] width 312 height 73
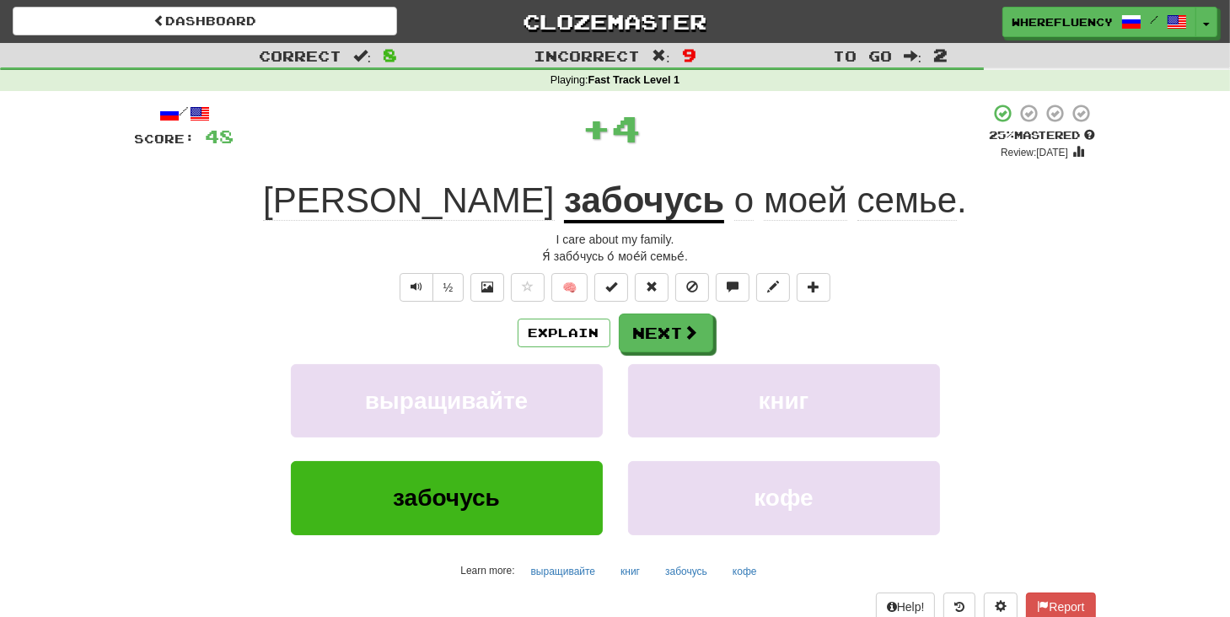
click at [664, 314] on div "Explain Next" at bounding box center [615, 333] width 961 height 39
click at [670, 320] on button "Next" at bounding box center [667, 334] width 94 height 39
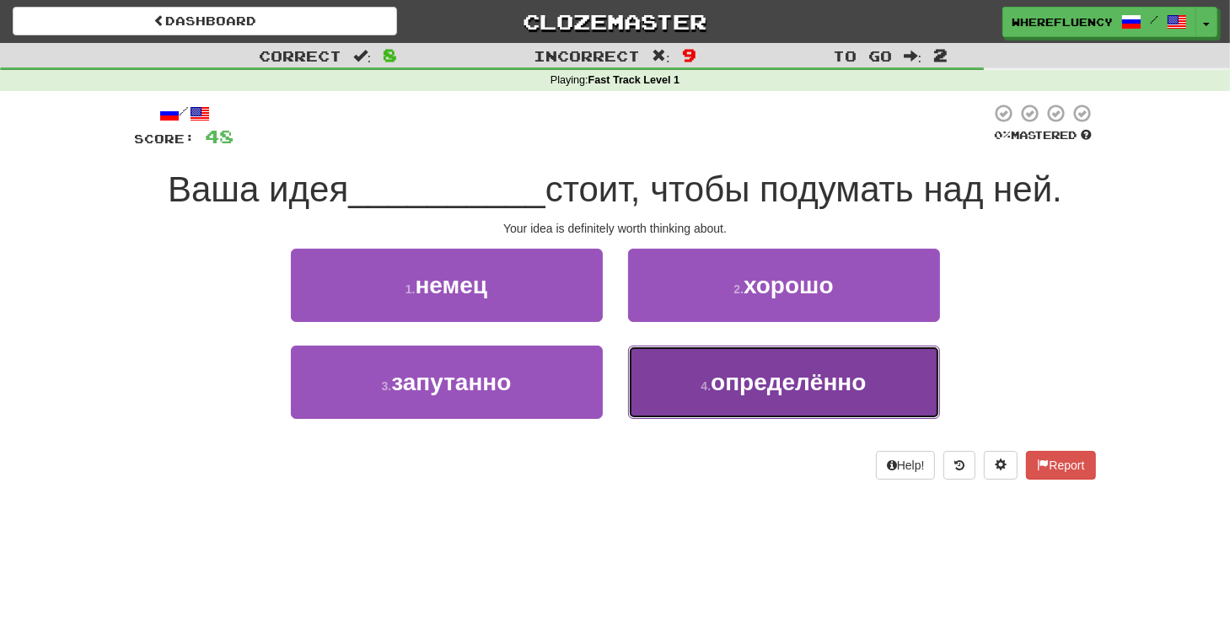
click at [692, 371] on button "4 . определённо" at bounding box center [784, 382] width 312 height 73
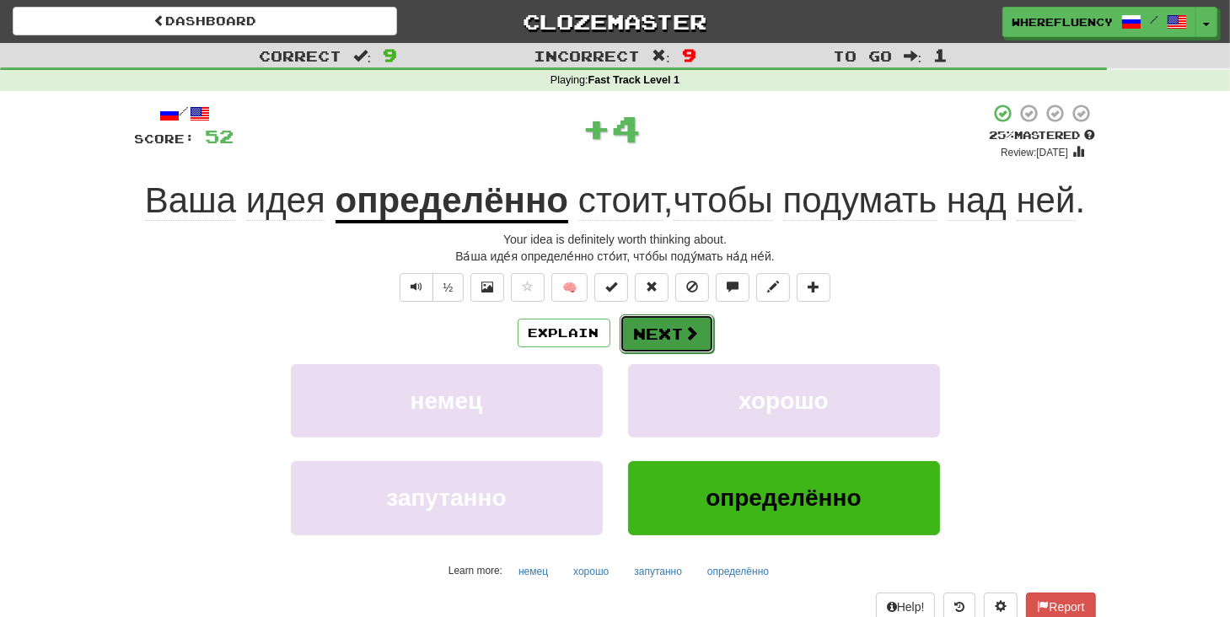
click at [665, 348] on button "Next" at bounding box center [667, 334] width 94 height 39
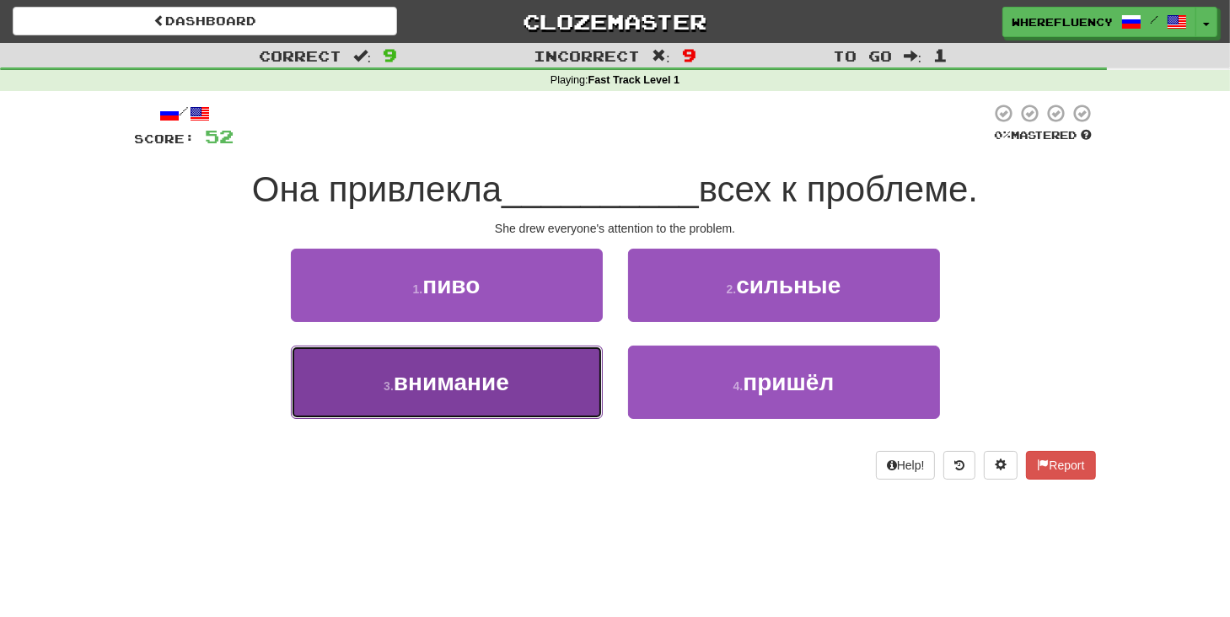
click at [459, 380] on span "внимание" at bounding box center [452, 382] width 116 height 26
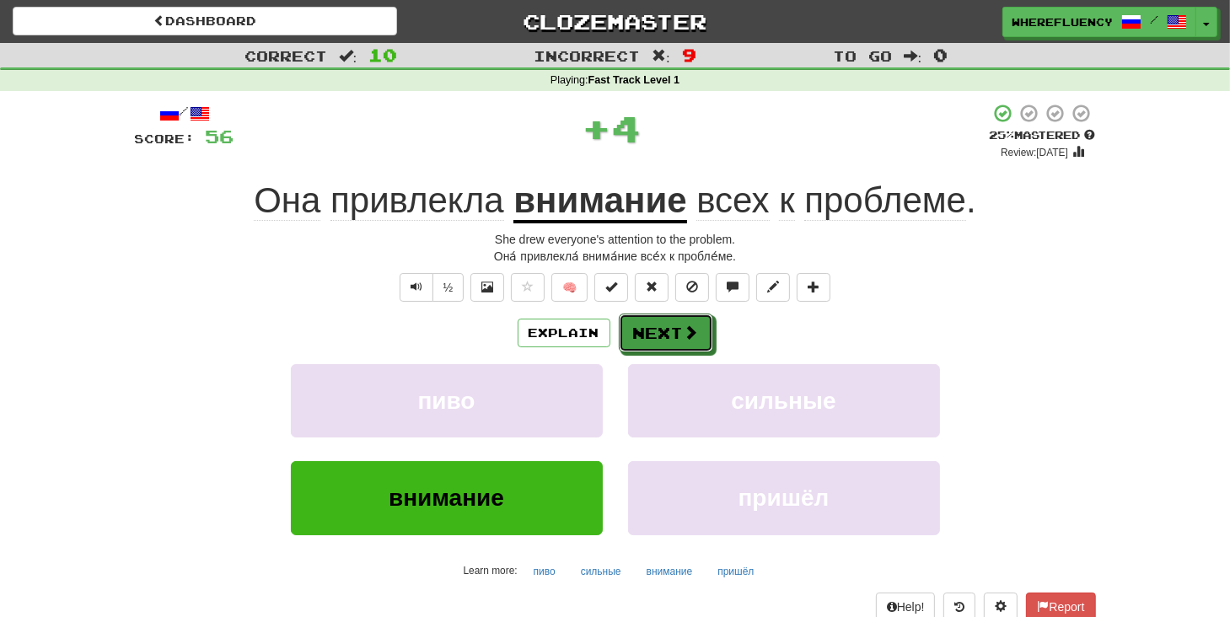
drag, startPoint x: 653, startPoint y: 324, endPoint x: 640, endPoint y: 353, distance: 32.1
click at [654, 324] on button "Next" at bounding box center [666, 333] width 94 height 39
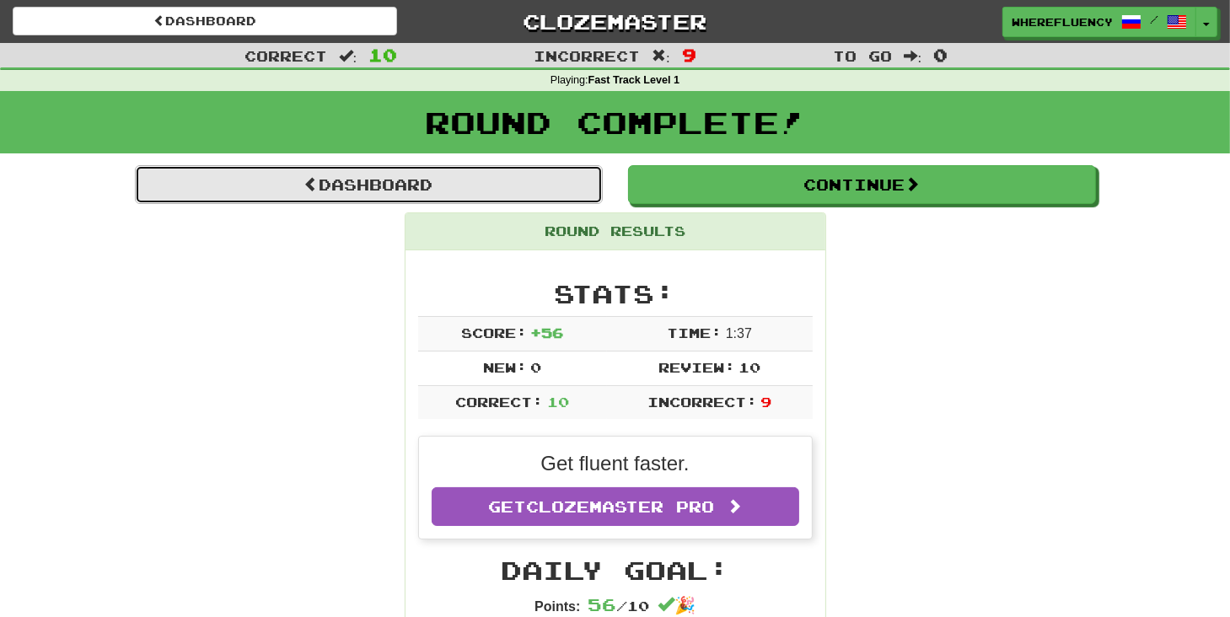
click at [349, 197] on link "Dashboard" at bounding box center [369, 184] width 468 height 39
